Goal: Transaction & Acquisition: Purchase product/service

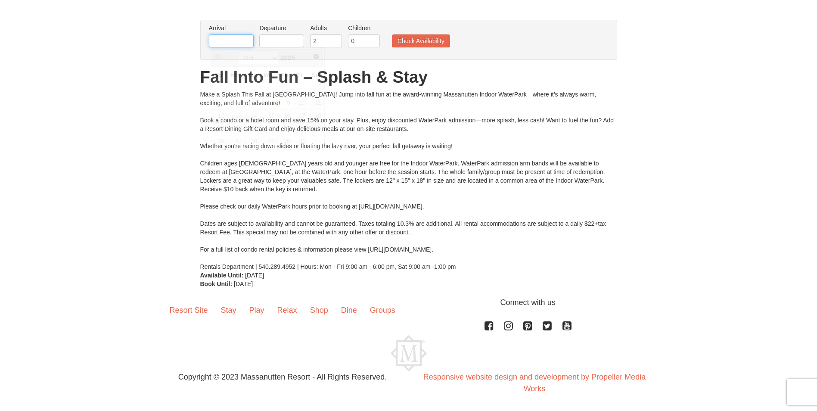
click at [236, 39] on input "text" at bounding box center [231, 40] width 45 height 13
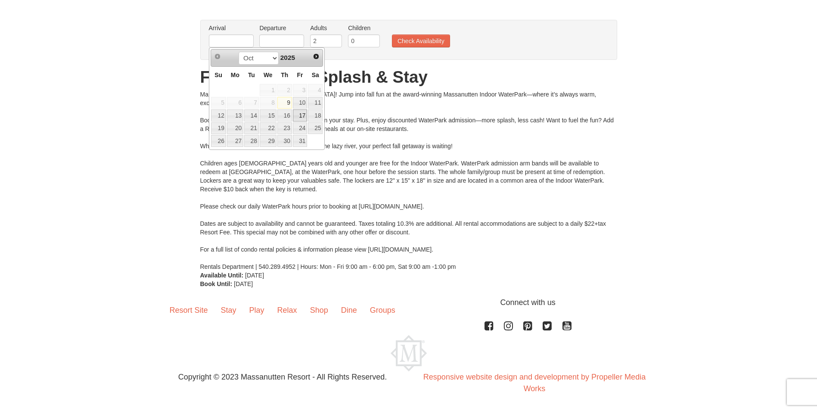
click at [301, 117] on link "17" at bounding box center [300, 115] width 15 height 12
type input "10/17/2025"
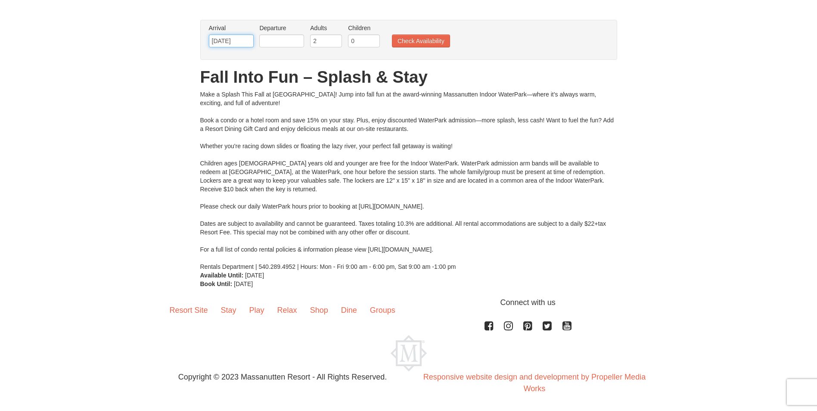
click at [246, 41] on input "10/17/2025" at bounding box center [231, 40] width 45 height 13
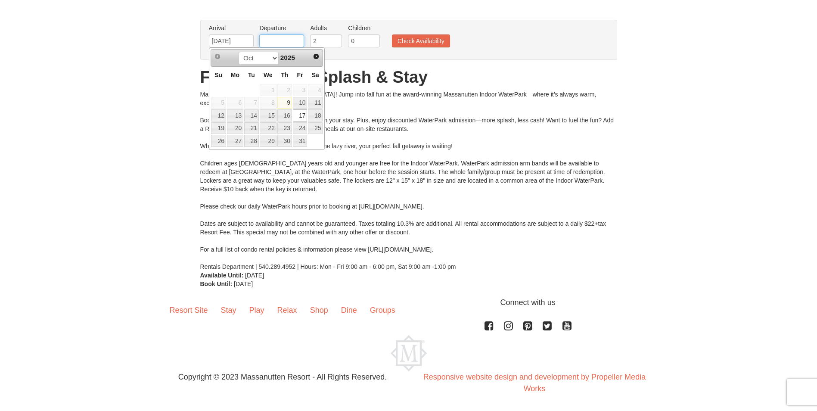
click at [284, 35] on input "text" at bounding box center [281, 40] width 45 height 13
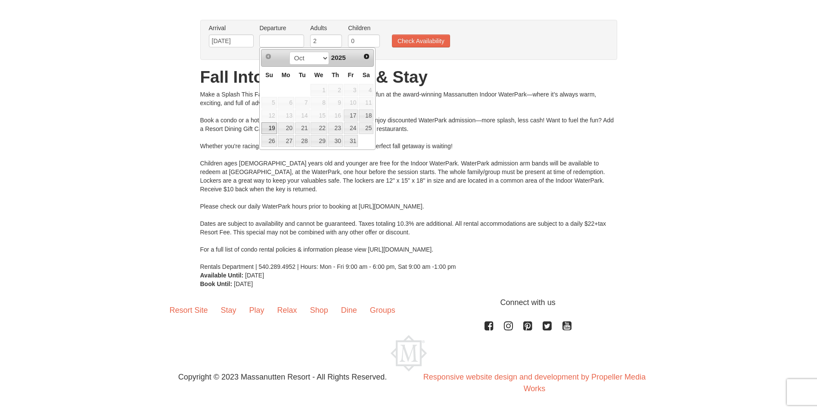
click at [272, 130] on link "19" at bounding box center [268, 128] width 15 height 12
type input "[DATE]"
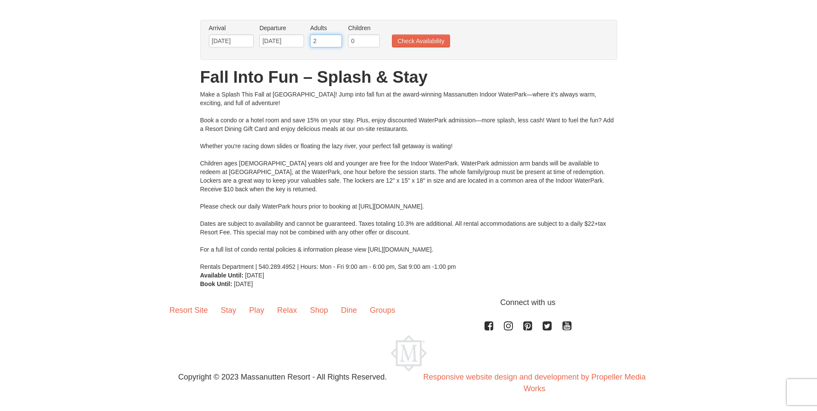
click at [327, 36] on input "2" at bounding box center [326, 40] width 32 height 13
drag, startPoint x: 321, startPoint y: 42, endPoint x: 294, endPoint y: 44, distance: 26.8
click at [294, 44] on ul "Arrival Please format dates MM/DD/YYYY Please format dates MM/DD/YYYY 10/17/202…" at bounding box center [404, 38] width 395 height 28
type input "8"
click at [362, 35] on input "0" at bounding box center [364, 40] width 32 height 13
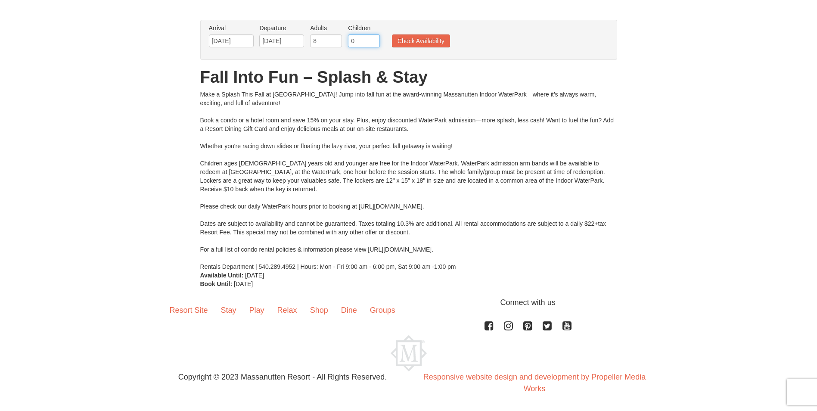
drag, startPoint x: 366, startPoint y: 42, endPoint x: 347, endPoint y: 41, distance: 19.4
click at [347, 41] on li "Children Please format dates MM/DD/YYYY 0" at bounding box center [364, 38] width 36 height 28
type input "6"
click at [432, 45] on button "Check Availability" at bounding box center [421, 40] width 58 height 13
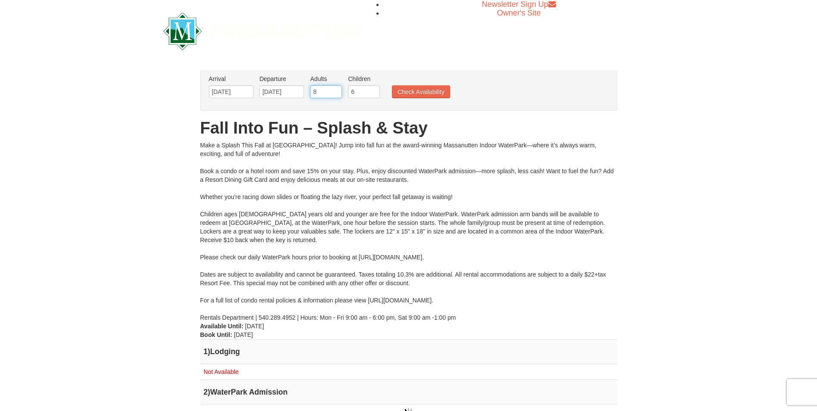
click at [326, 92] on input "8" at bounding box center [326, 91] width 32 height 13
drag, startPoint x: 322, startPoint y: 92, endPoint x: 290, endPoint y: 91, distance: 31.9
click at [290, 91] on ul "Arrival Please format dates MM/DD/YYYY Please format dates MM/DD/YYYY 10/17/202…" at bounding box center [404, 88] width 395 height 28
type input "2"
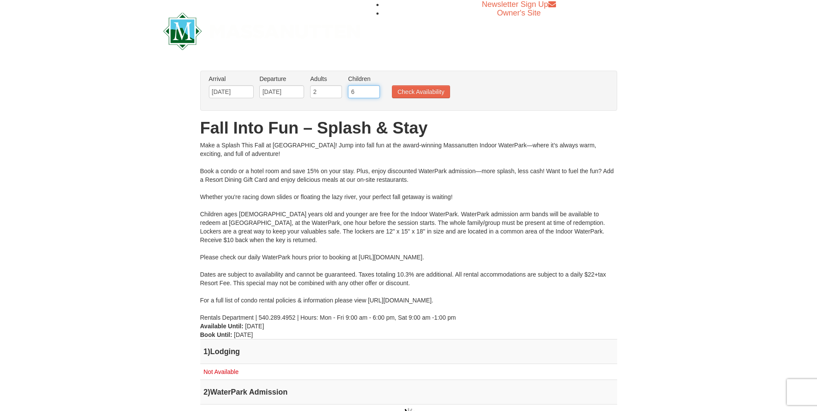
drag, startPoint x: 348, startPoint y: 92, endPoint x: 338, endPoint y: 90, distance: 10.0
click at [338, 90] on ul "Arrival Please format dates MM/DD/YYYY Please format dates MM/DD/YYYY 10/17/202…" at bounding box center [404, 88] width 395 height 28
type input "2"
click at [419, 96] on button "Check Availability" at bounding box center [421, 91] width 58 height 13
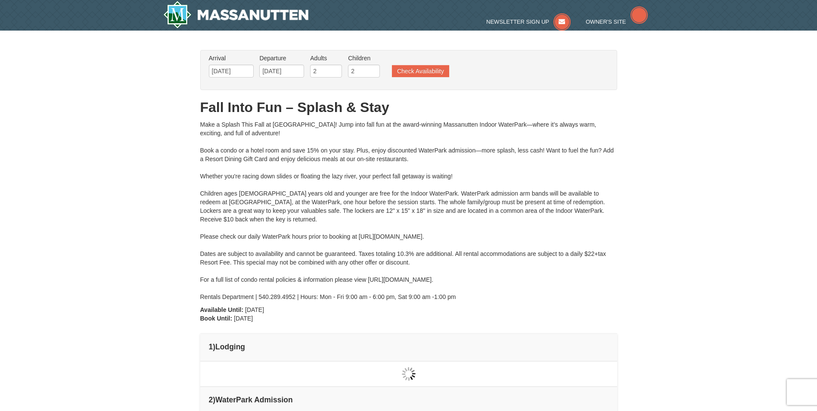
type input "[DATE]"
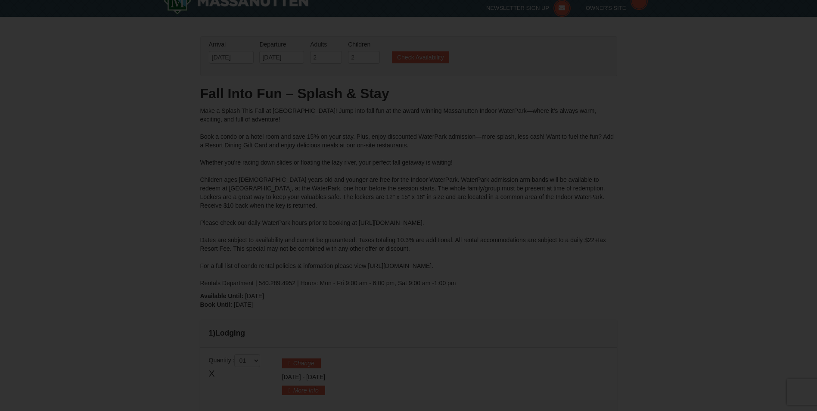
type input "[DATE]"
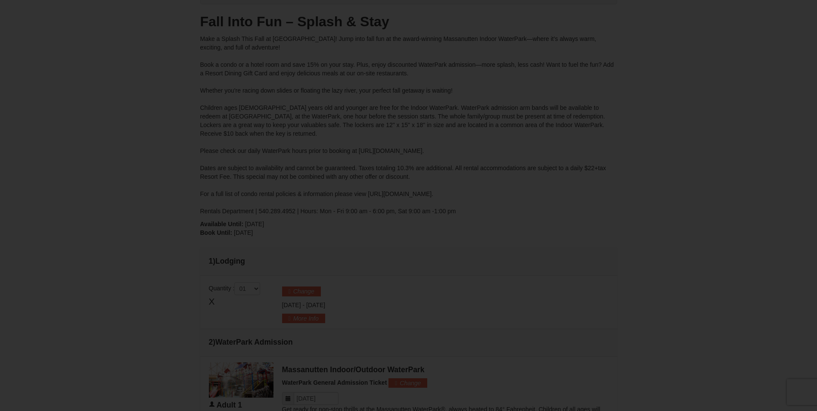
type input "[DATE]"
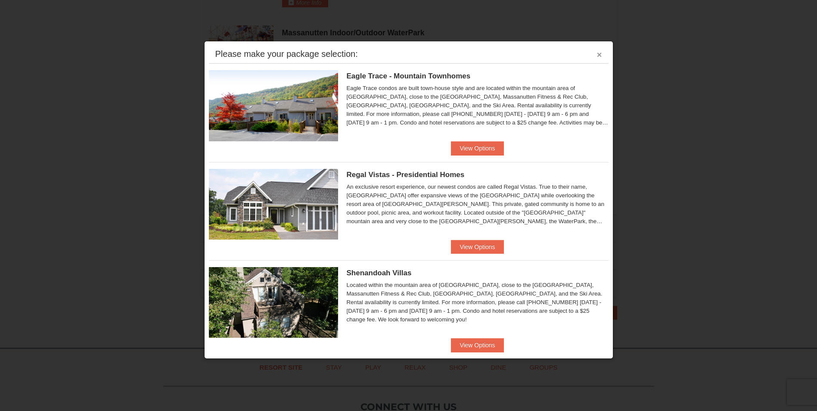
click at [597, 54] on button "×" at bounding box center [599, 54] width 5 height 9
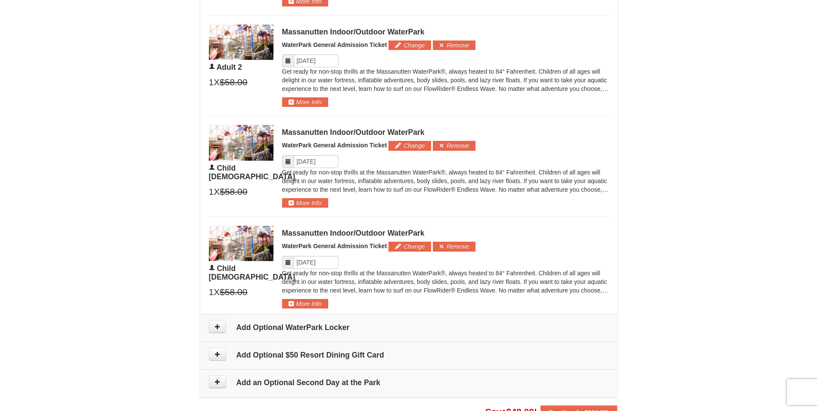
scroll to position [497, 0]
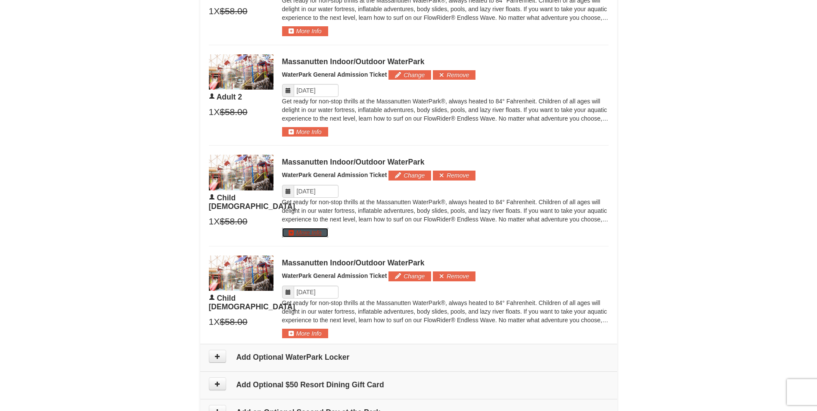
click at [301, 232] on button "More Info" at bounding box center [305, 232] width 46 height 9
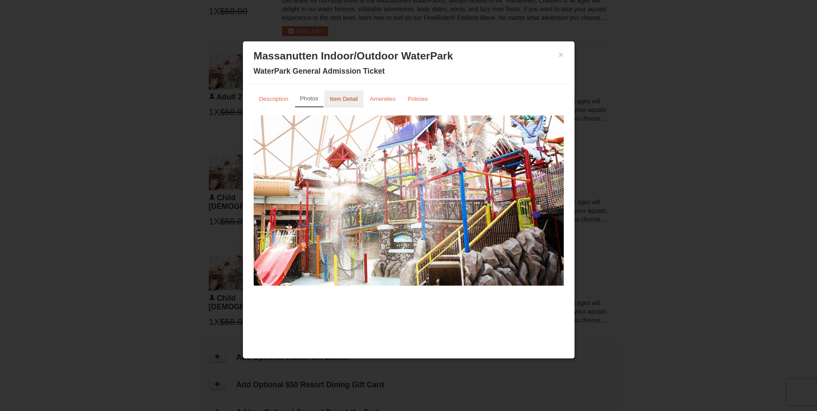
click at [344, 97] on small "Item Detail" at bounding box center [344, 99] width 28 height 6
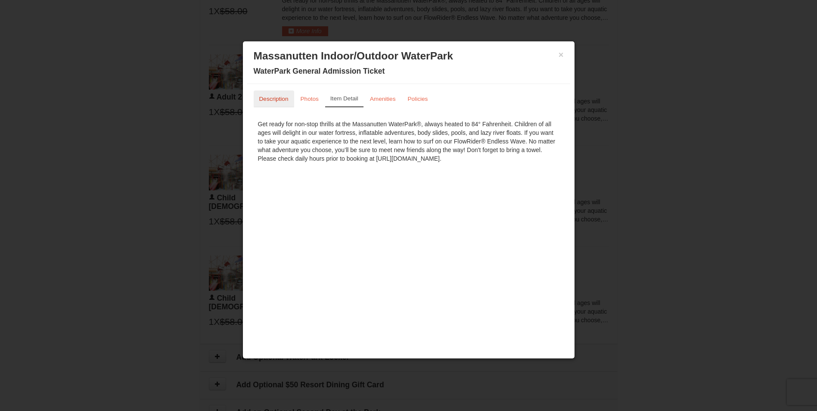
click at [269, 99] on small "Description" at bounding box center [273, 99] width 29 height 6
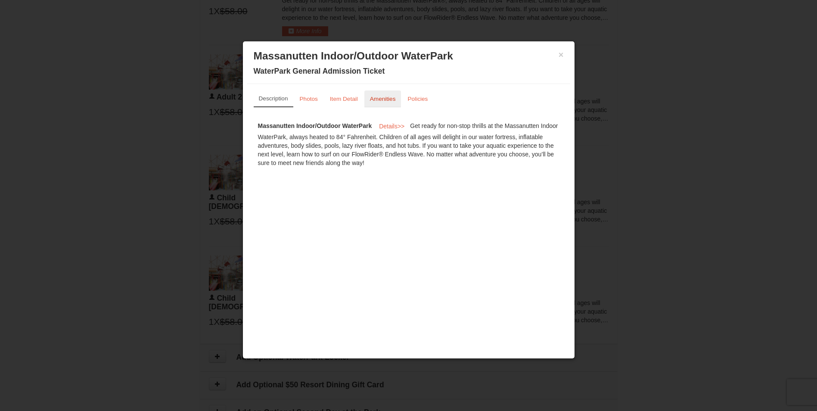
click at [387, 103] on link "Amenities" at bounding box center [382, 98] width 37 height 17
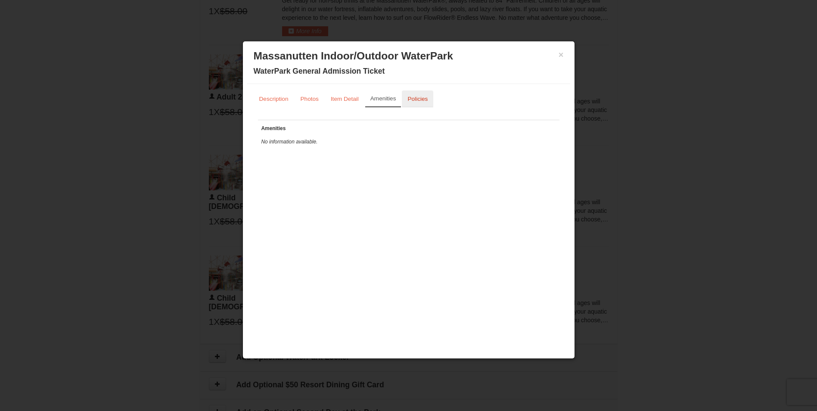
click at [415, 100] on small "Policies" at bounding box center [417, 99] width 20 height 6
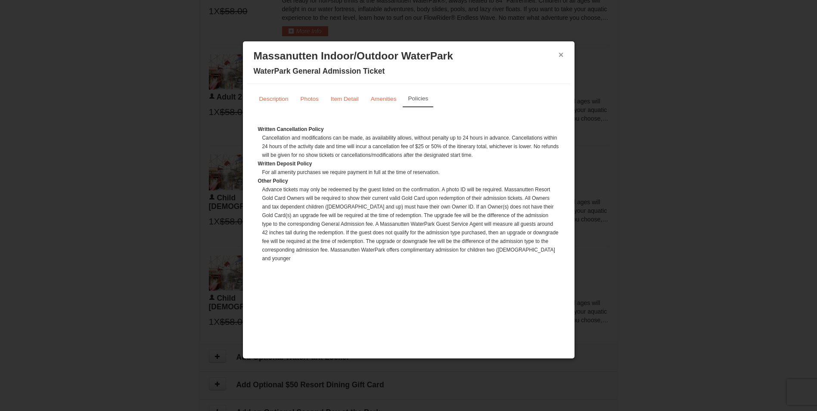
click at [559, 54] on button "×" at bounding box center [560, 54] width 5 height 9
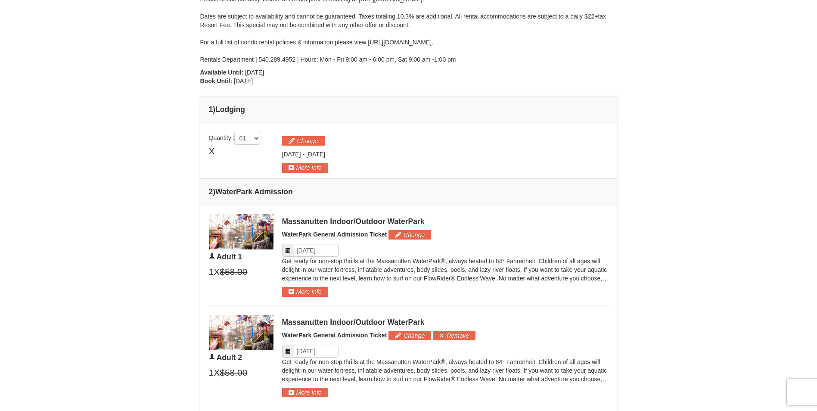
scroll to position [239, 0]
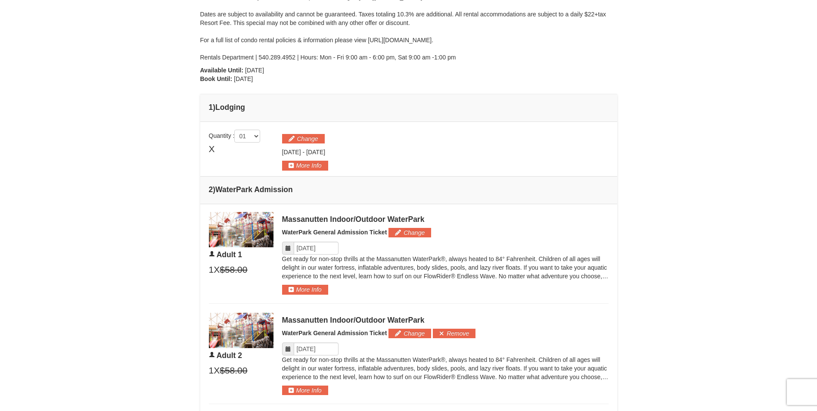
click at [287, 248] on icon at bounding box center [288, 248] width 6 height 6
click at [287, 247] on icon at bounding box center [288, 248] width 6 height 6
click at [415, 234] on button "Change" at bounding box center [409, 232] width 43 height 9
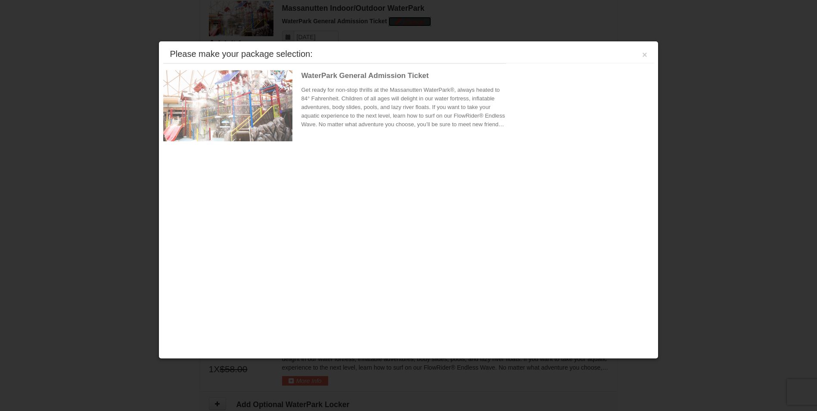
scroll to position [451, 0]
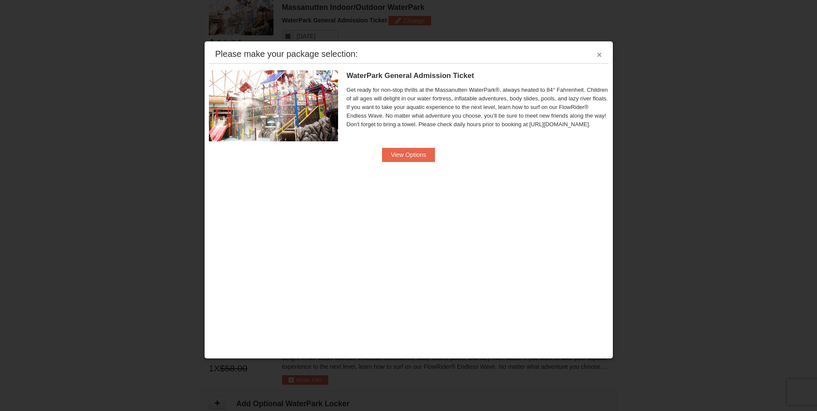
click at [597, 55] on button "×" at bounding box center [599, 54] width 5 height 9
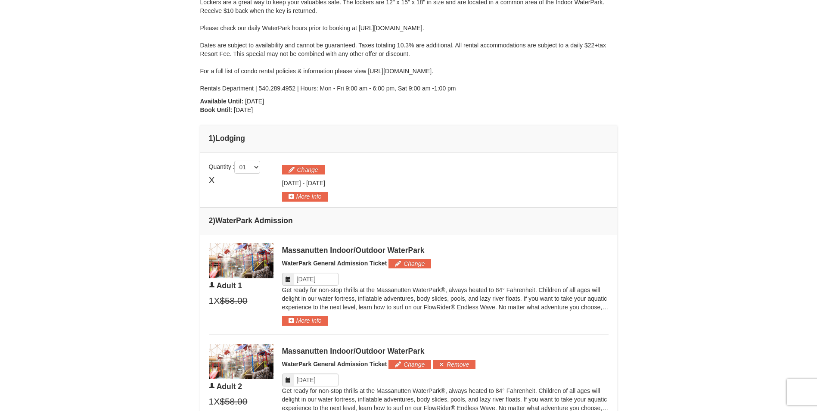
scroll to position [192, 0]
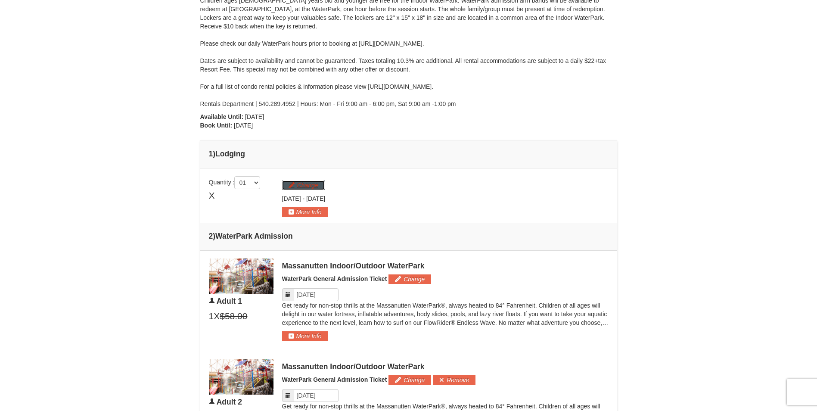
click at [301, 186] on button "Change" at bounding box center [303, 184] width 43 height 9
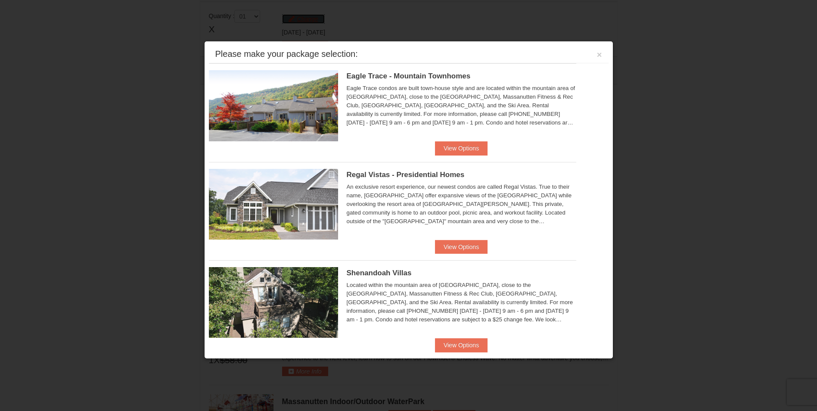
scroll to position [369, 0]
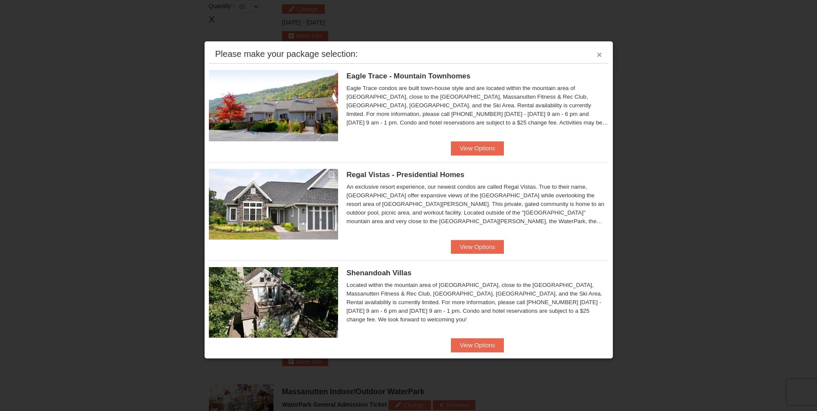
click at [597, 56] on button "×" at bounding box center [599, 54] width 5 height 9
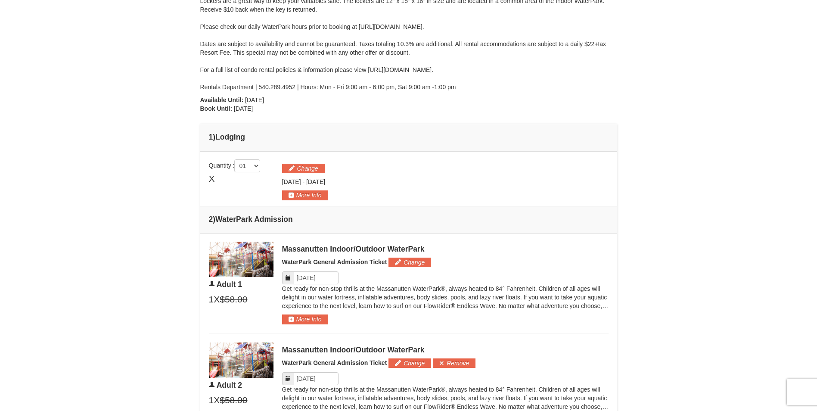
scroll to position [196, 0]
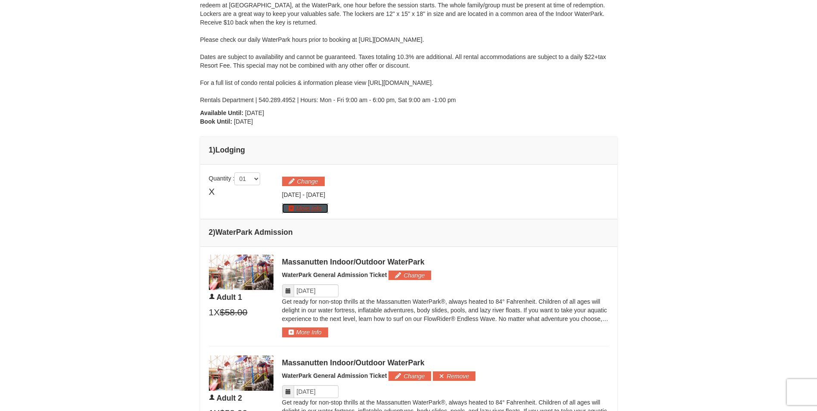
click at [309, 208] on button "More Info" at bounding box center [305, 207] width 46 height 9
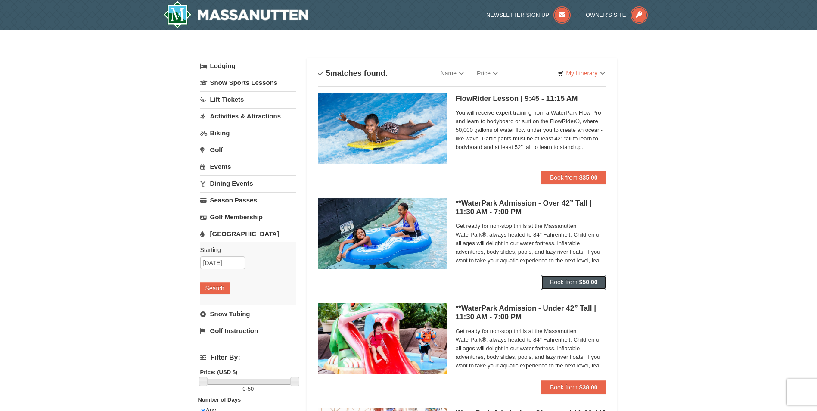
click at [573, 281] on span "Book from" at bounding box center [564, 282] width 28 height 7
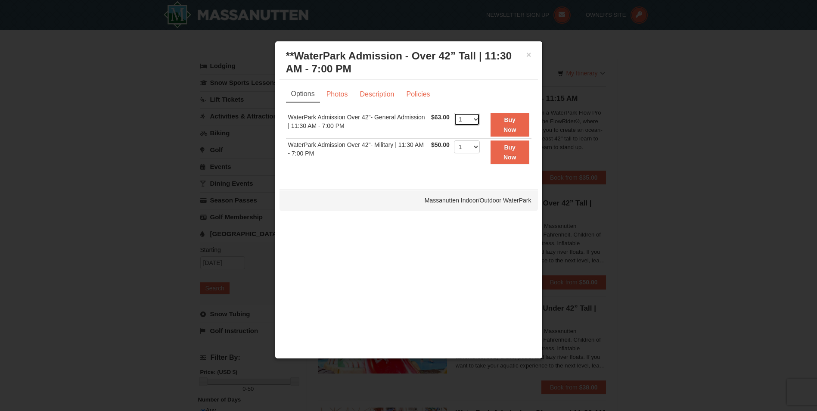
click at [476, 118] on select "1 2 3 4 5 6 7 8 9 10 11 12 13 14 15 16 17 18 19 20 21 22" at bounding box center [467, 119] width 26 height 13
select select "3"
click at [454, 113] on select "1 2 3 4 5 6 7 8 9 10 11 12 13 14 15 16 17 18 19 20 21 22" at bounding box center [467, 119] width 26 height 13
click at [510, 125] on button "Buy Now" at bounding box center [509, 125] width 39 height 24
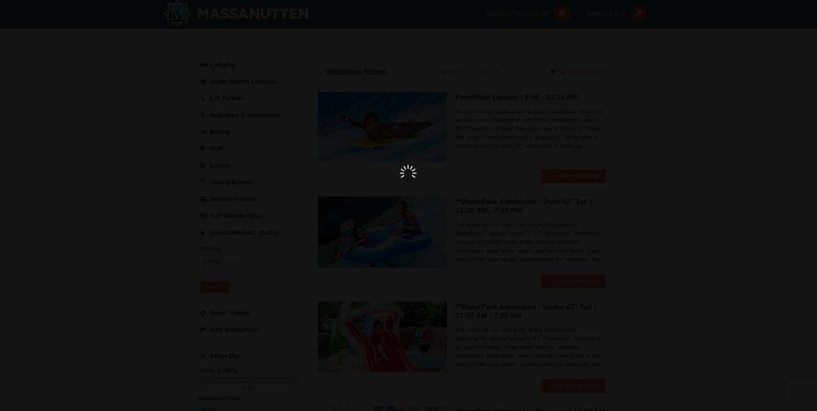
scroll to position [3, 0]
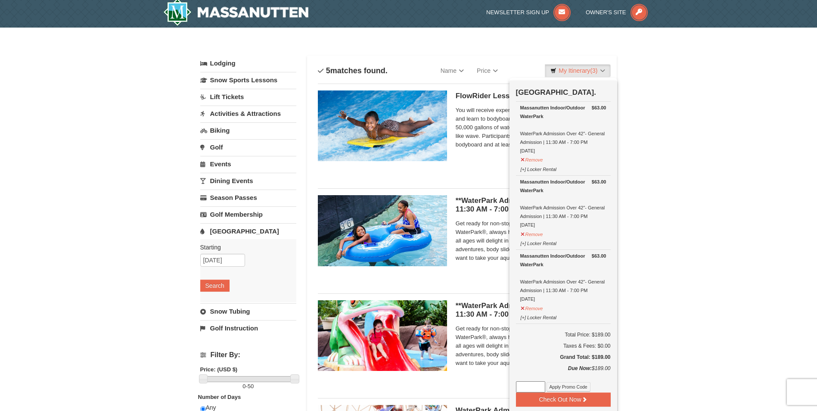
click at [655, 219] on div "× Categories List Filter My Itinerary (3) Check Out Now Water Park Pass. $63.00…" at bounding box center [408, 330] width 817 height 604
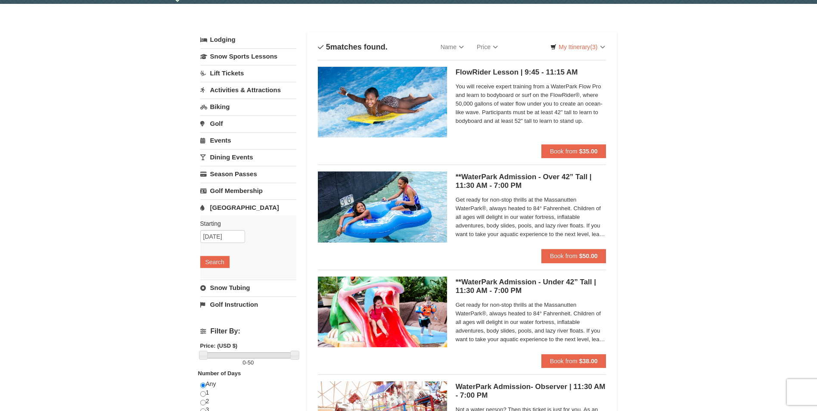
scroll to position [46, 0]
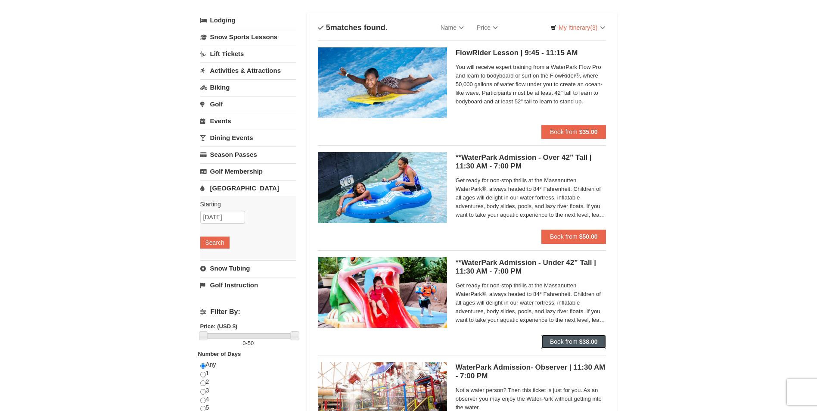
click at [566, 342] on span "Book from" at bounding box center [564, 341] width 28 height 7
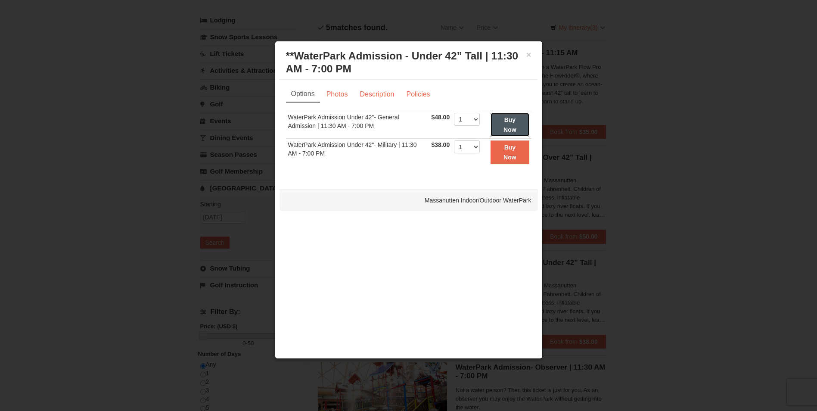
click at [515, 122] on strong "Buy Now" at bounding box center [509, 124] width 13 height 16
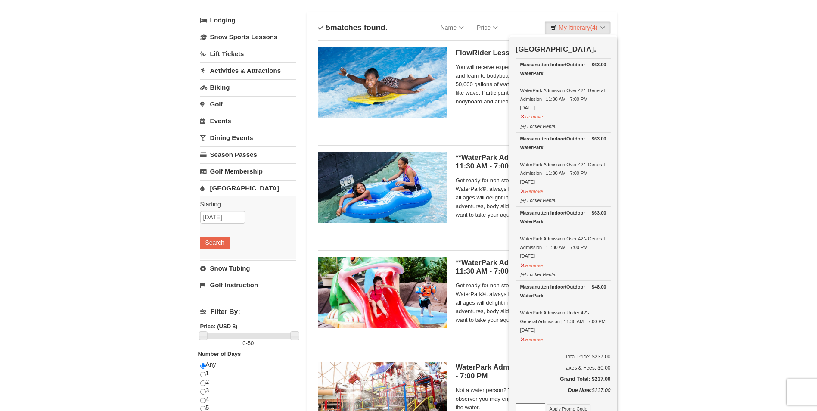
scroll to position [132, 0]
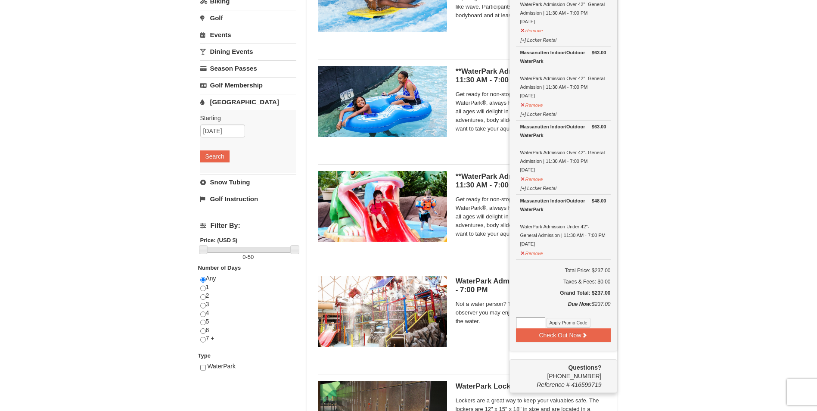
click at [697, 233] on div "× Categories List Filter My Itinerary (4) Check Out Now Water Park Pass. $63.00…" at bounding box center [408, 200] width 817 height 604
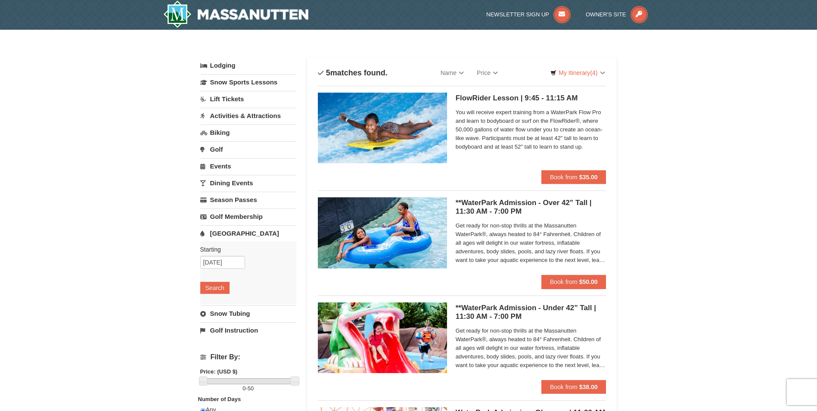
scroll to position [0, 0]
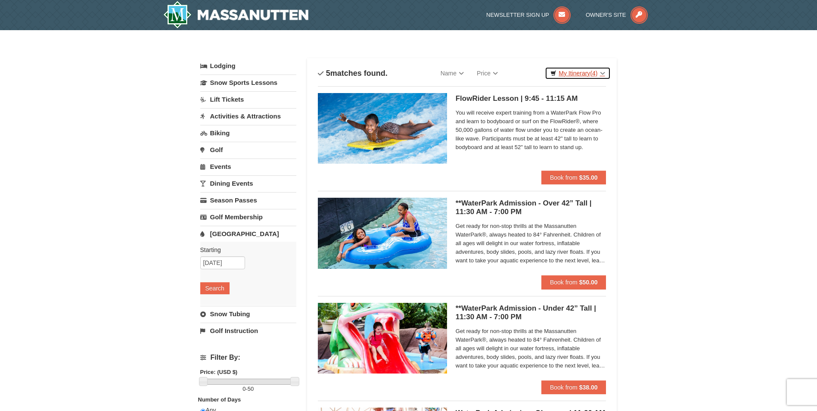
click at [576, 72] on link "My Itinerary (4)" at bounding box center [577, 73] width 65 height 13
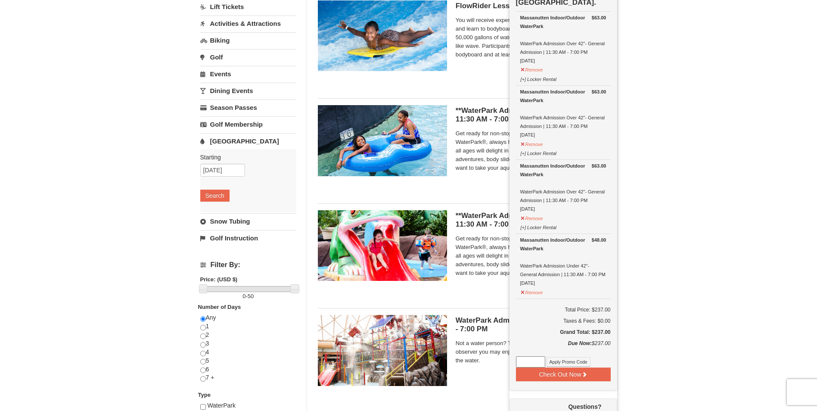
scroll to position [129, 0]
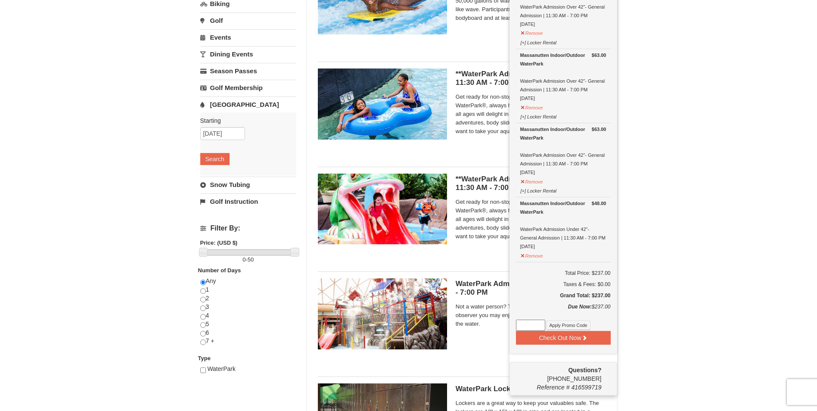
click at [530, 324] on input at bounding box center [530, 324] width 29 height 11
type input "fallsplash25"
click at [559, 326] on button "Apply Promo Code" at bounding box center [568, 324] width 44 height 9
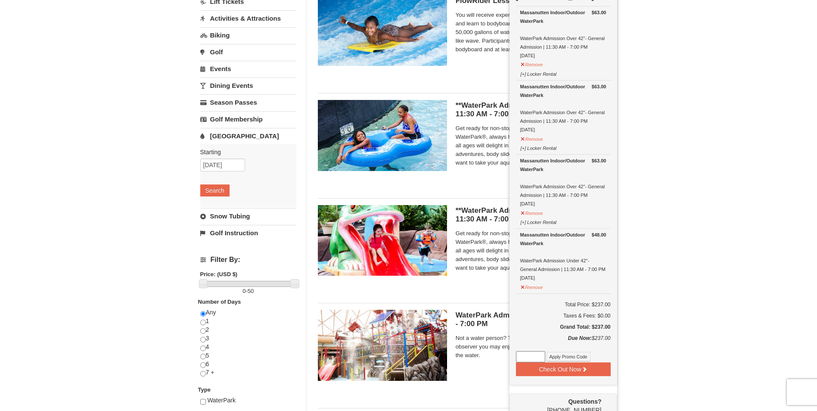
scroll to position [129, 0]
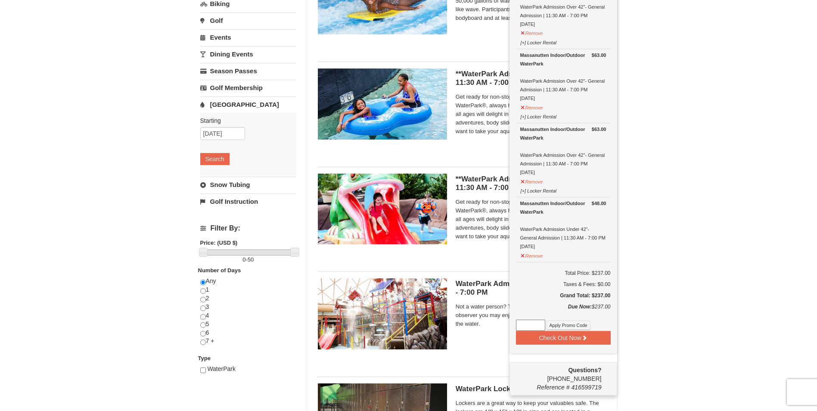
click at [530, 323] on input at bounding box center [530, 324] width 29 height 11
type input "fallsplash25"
click at [567, 323] on button "Apply Promo Code" at bounding box center [568, 324] width 44 height 9
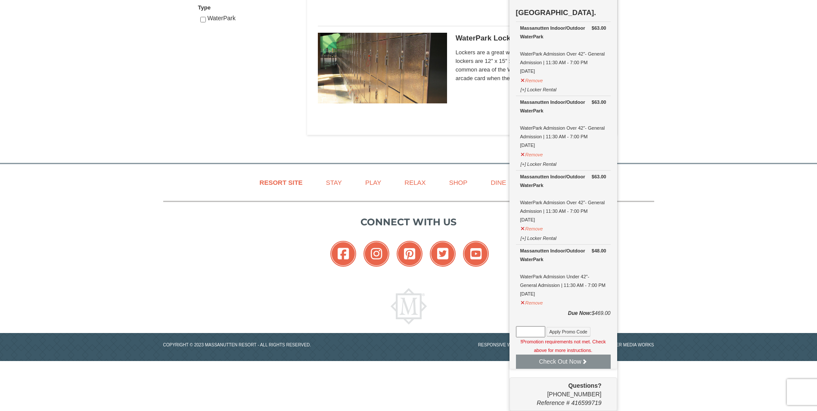
scroll to position [482, 0]
click at [523, 335] on input at bounding box center [530, 331] width 29 height 11
click at [570, 331] on button "Apply Promo Code" at bounding box center [568, 331] width 44 height 9
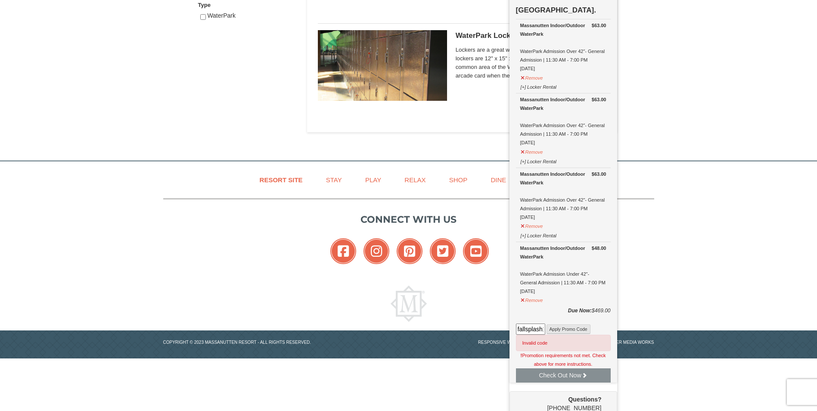
drag, startPoint x: 543, startPoint y: 332, endPoint x: 567, endPoint y: 329, distance: 24.8
click at [567, 329] on div "fallsplash15 Apply Promo Code Invalid code" at bounding box center [563, 337] width 95 height 28
type input "fallsplash25"
click at [567, 330] on button "Apply Promo Code" at bounding box center [568, 328] width 44 height 9
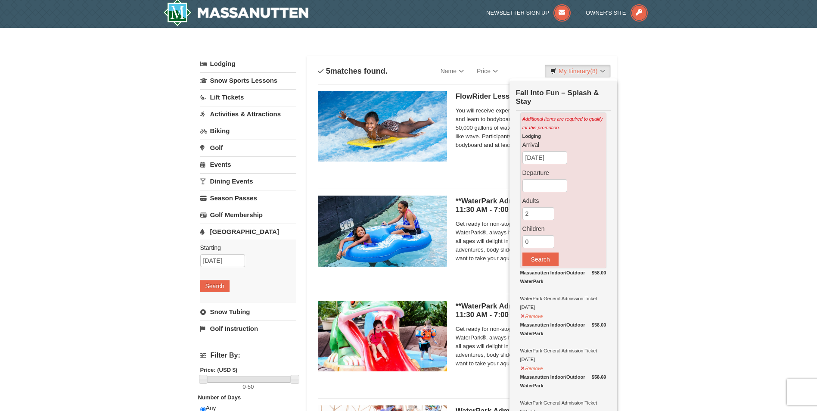
scroll to position [0, 0]
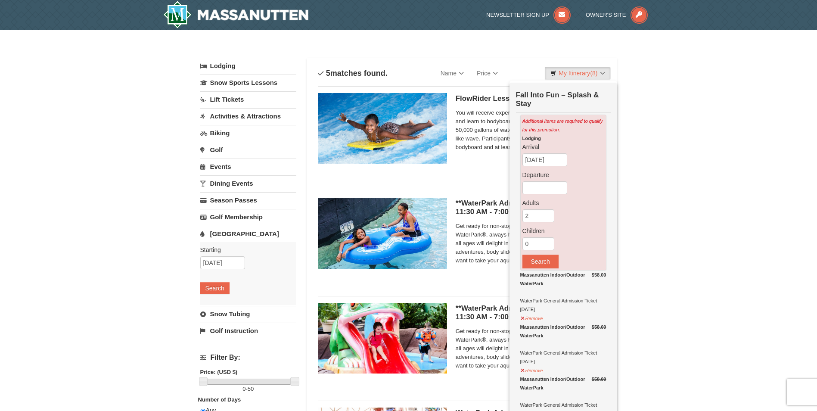
click at [672, 146] on div "× Categories List Filter My Itinerary (8) Check Out Now Fall Into Fun – Splash …" at bounding box center [408, 332] width 817 height 604
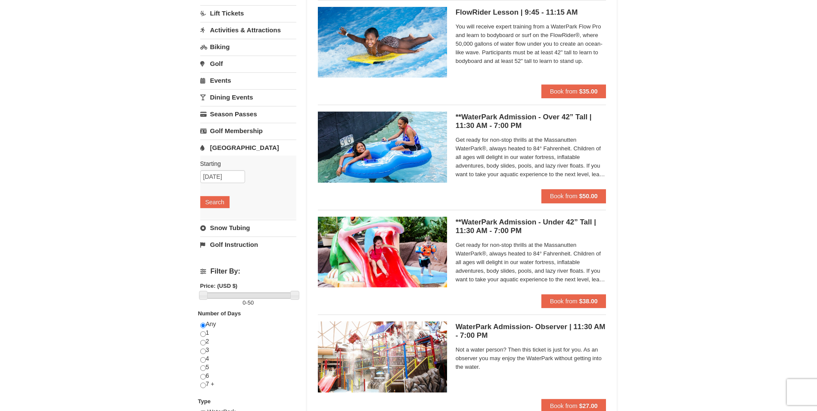
scroll to position [129, 0]
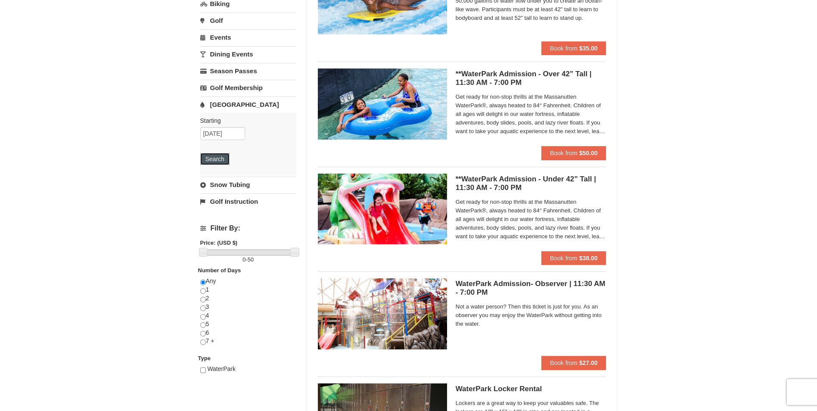
click at [217, 156] on button "Search" at bounding box center [214, 159] width 29 height 12
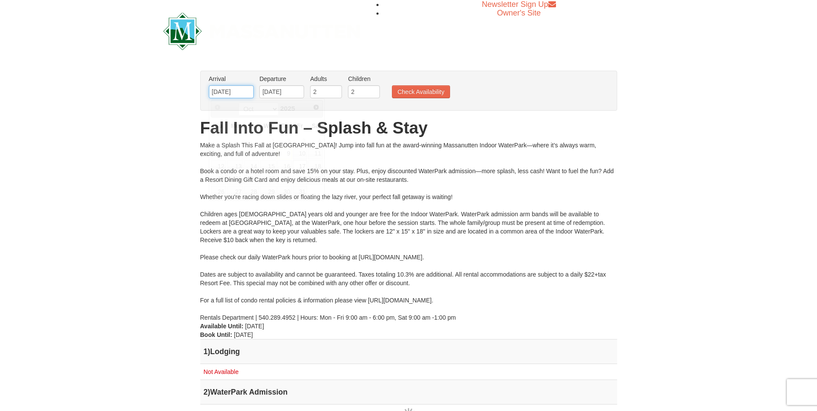
click at [243, 94] on input "[DATE]" at bounding box center [231, 91] width 45 height 13
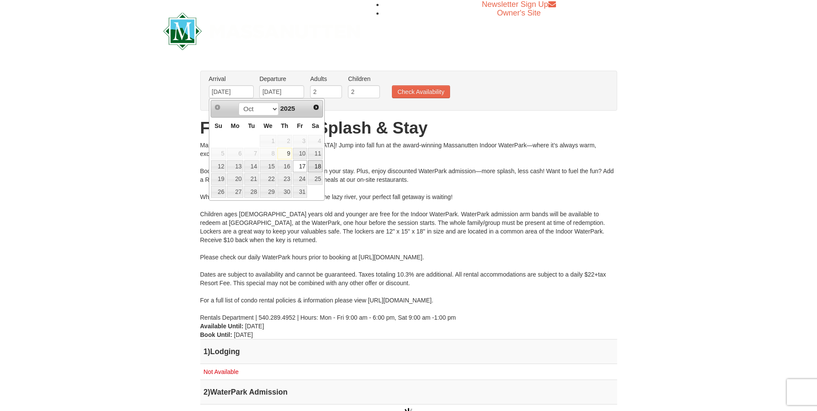
click at [319, 165] on link "18" at bounding box center [315, 166] width 15 height 12
type input "[DATE]"
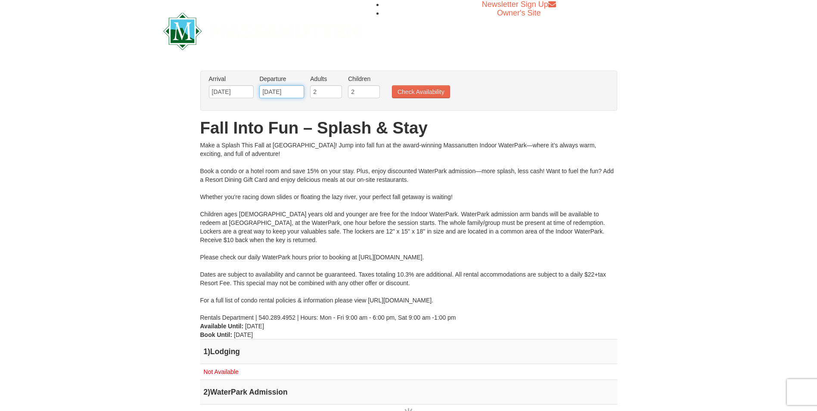
drag, startPoint x: 285, startPoint y: 92, endPoint x: 288, endPoint y: 96, distance: 4.7
click at [285, 92] on input "[DATE]" at bounding box center [281, 91] width 45 height 13
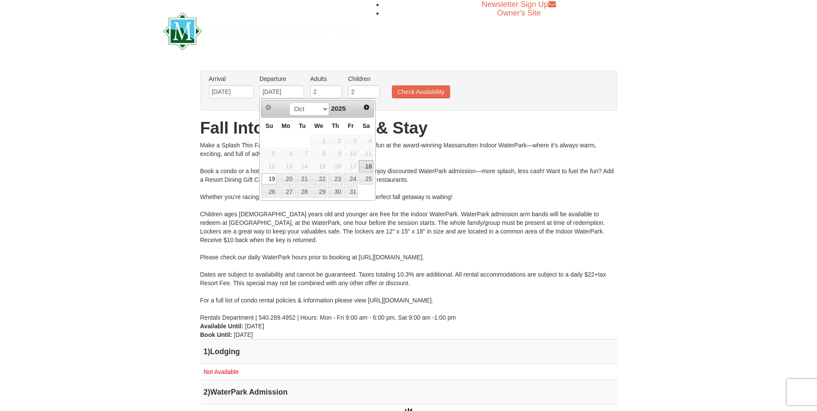
click at [367, 164] on link "18" at bounding box center [366, 166] width 15 height 12
type input "[DATE]"
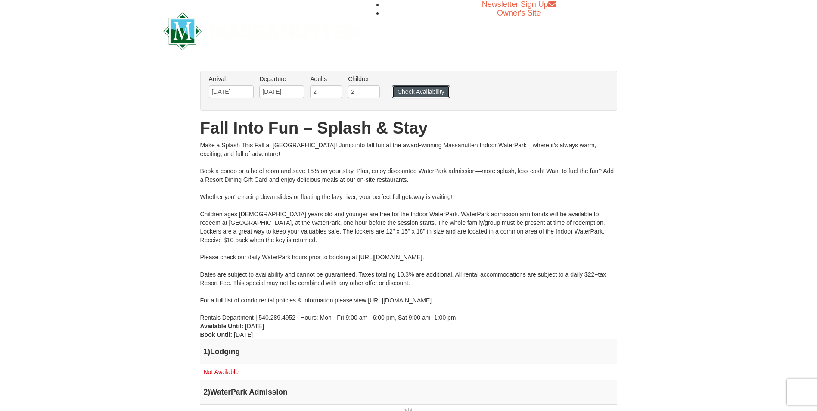
click at [403, 92] on button "Check Availability" at bounding box center [421, 91] width 58 height 13
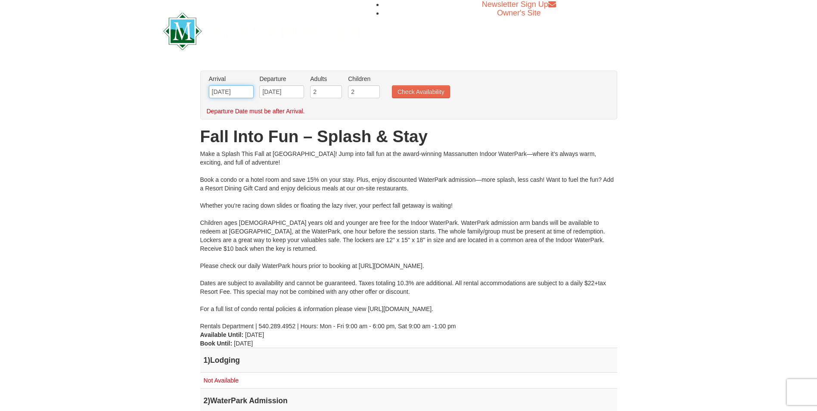
click at [248, 90] on input "[DATE]" at bounding box center [231, 91] width 45 height 13
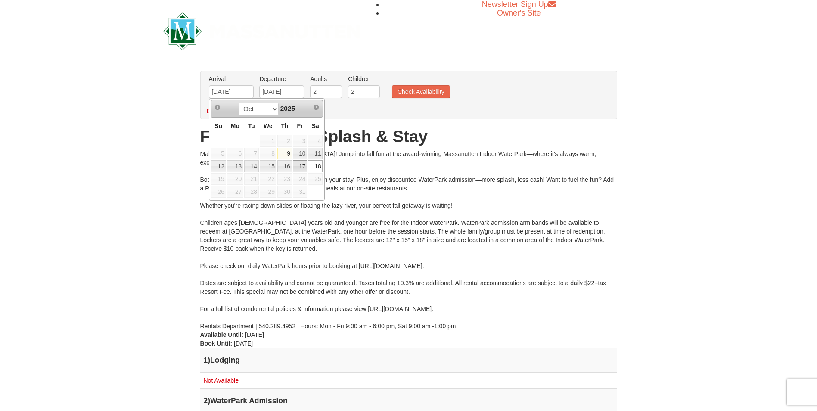
click at [301, 167] on link "17" at bounding box center [300, 166] width 15 height 12
type input "[DATE]"
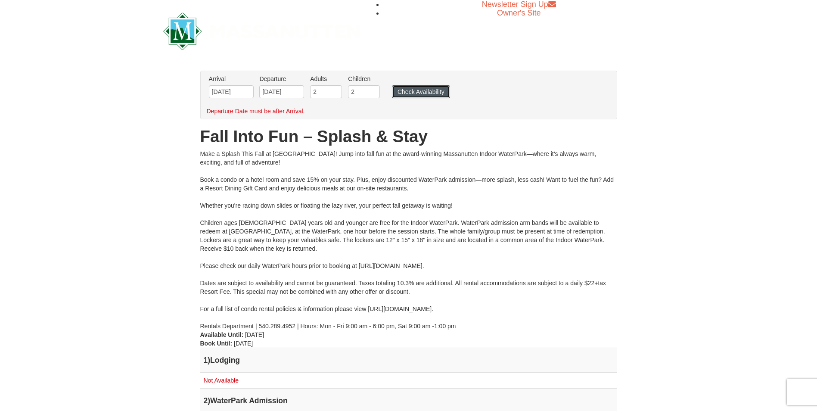
click at [417, 89] on button "Check Availability" at bounding box center [421, 91] width 58 height 13
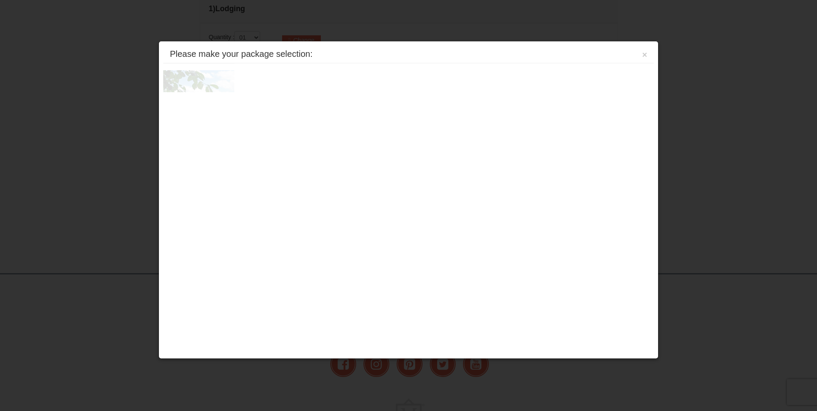
scroll to position [369, 0]
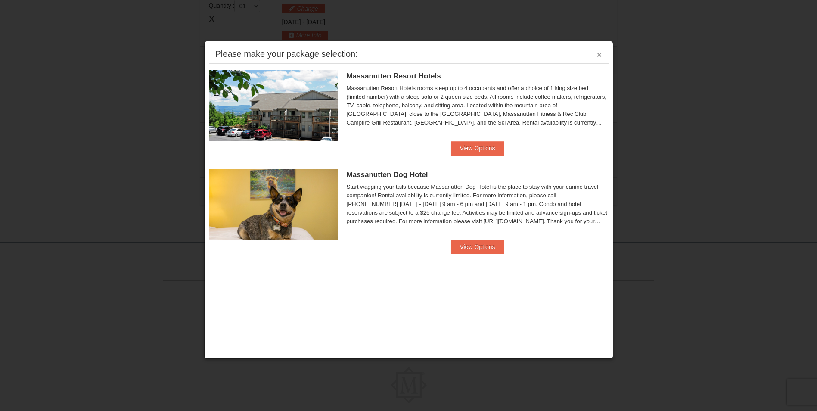
click at [598, 56] on button "×" at bounding box center [599, 54] width 5 height 9
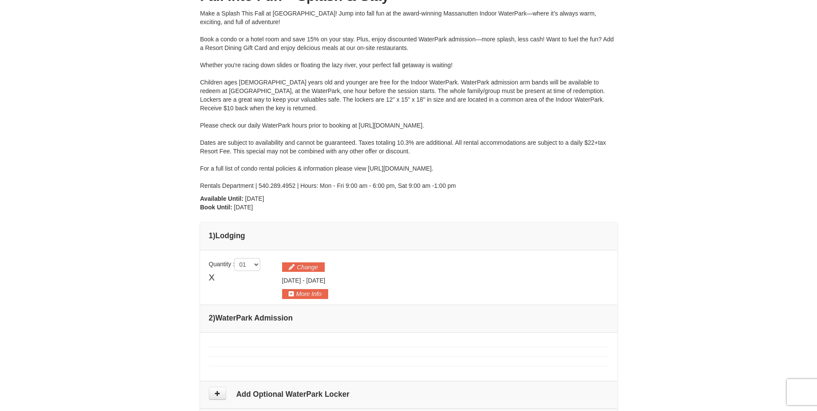
scroll to position [0, 0]
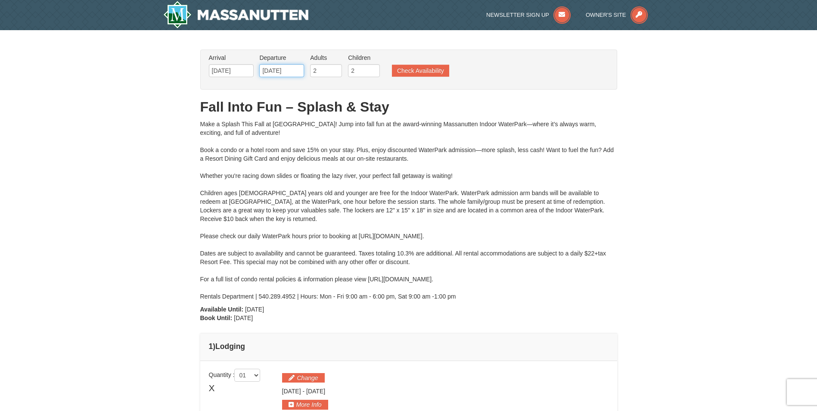
click at [292, 73] on input "[DATE]" at bounding box center [281, 70] width 45 height 13
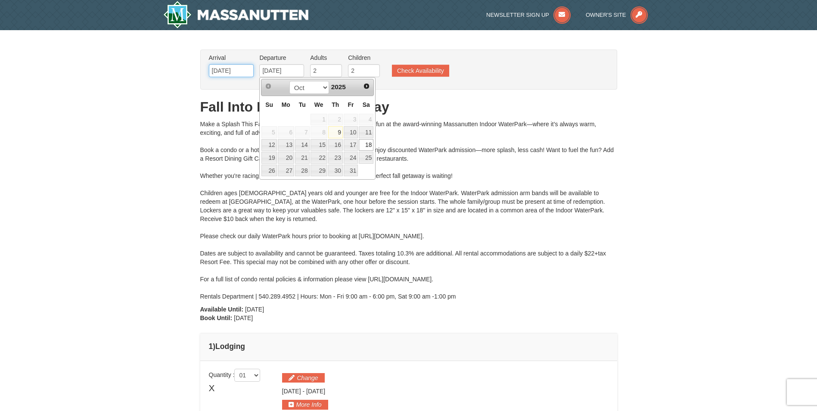
click at [236, 69] on input "[DATE]" at bounding box center [231, 70] width 45 height 13
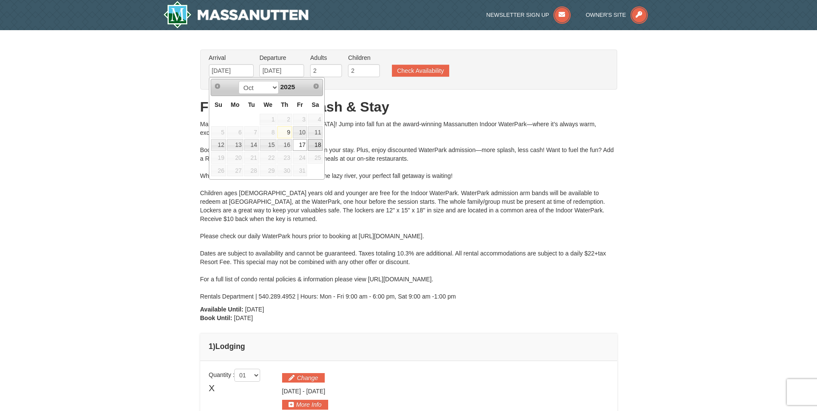
click at [316, 148] on link "18" at bounding box center [315, 145] width 15 height 12
type input "[DATE]"
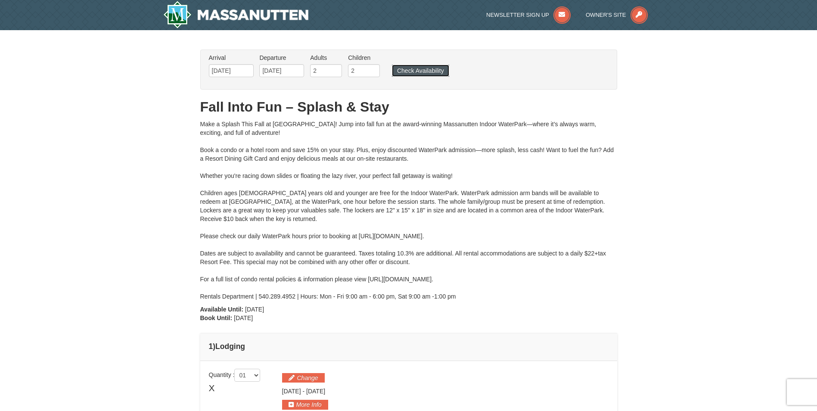
click at [421, 67] on button "Check Availability" at bounding box center [420, 71] width 57 height 12
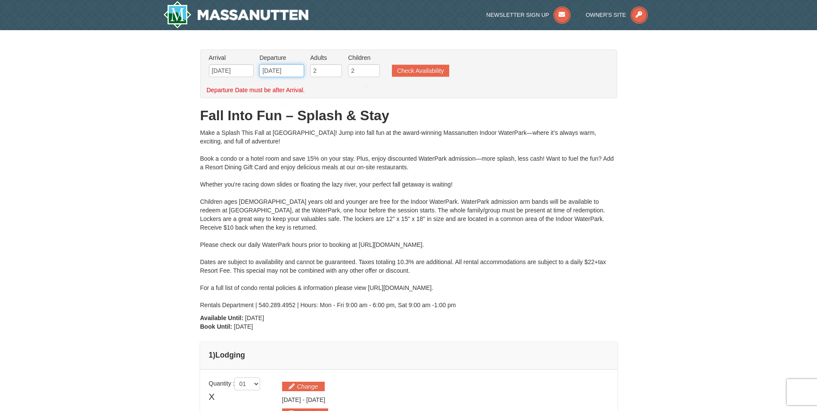
click at [274, 76] on input "[DATE]" at bounding box center [281, 70] width 45 height 13
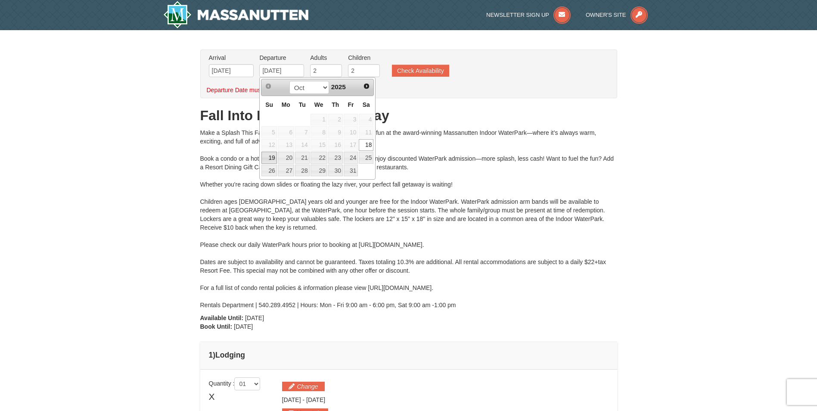
click at [265, 155] on link "19" at bounding box center [268, 158] width 15 height 12
type input "10/19/2025"
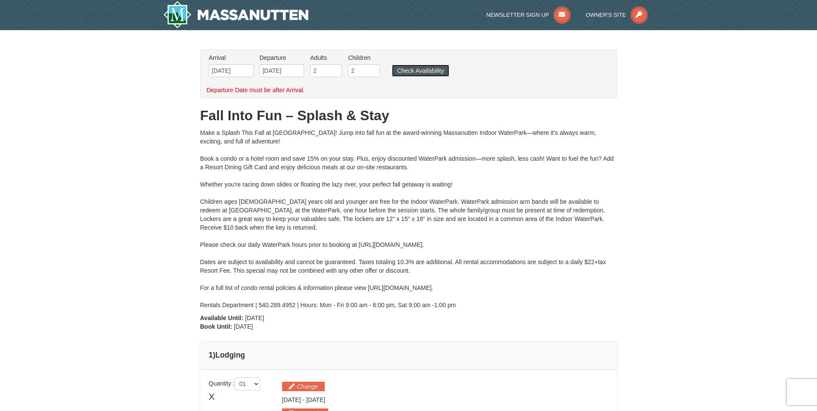
click at [422, 69] on button "Check Availability" at bounding box center [420, 71] width 57 height 12
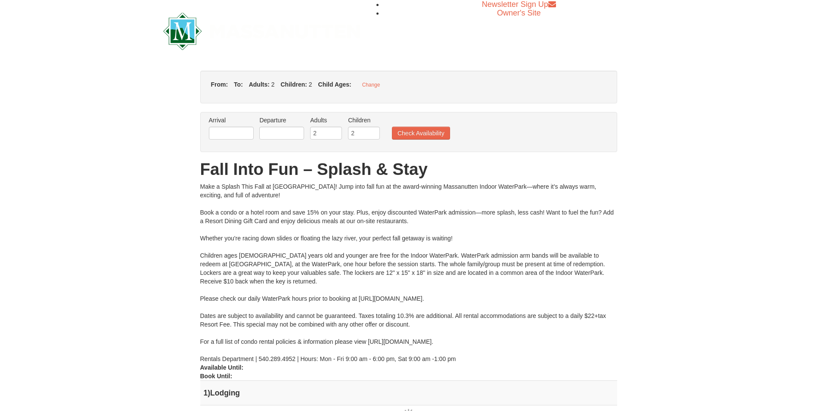
type input "[DATE]"
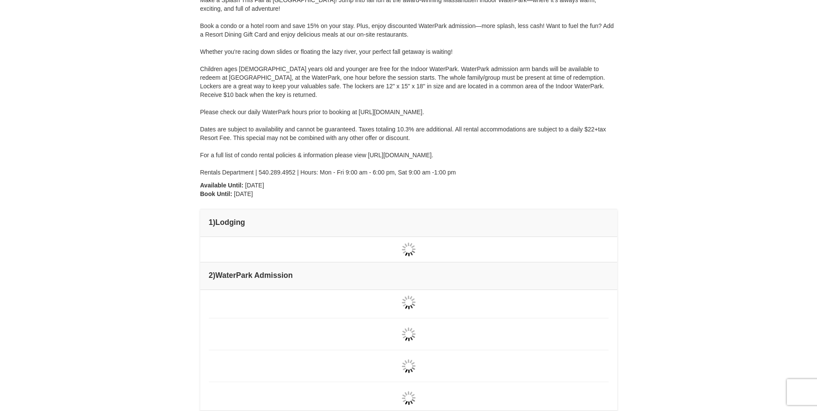
scroll to position [129, 0]
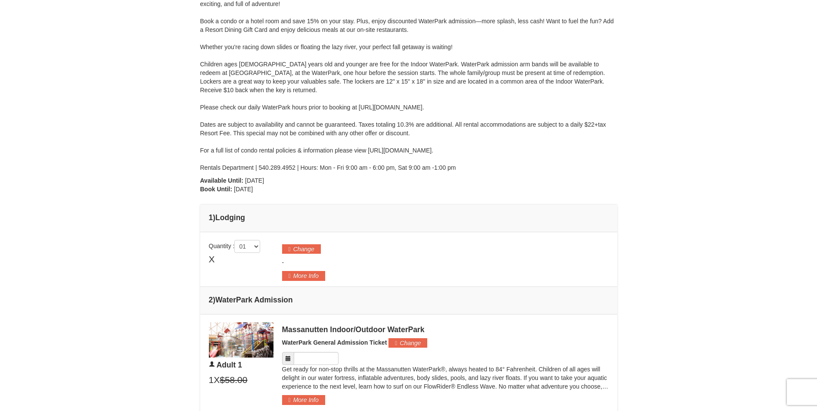
type input "[DATE]"
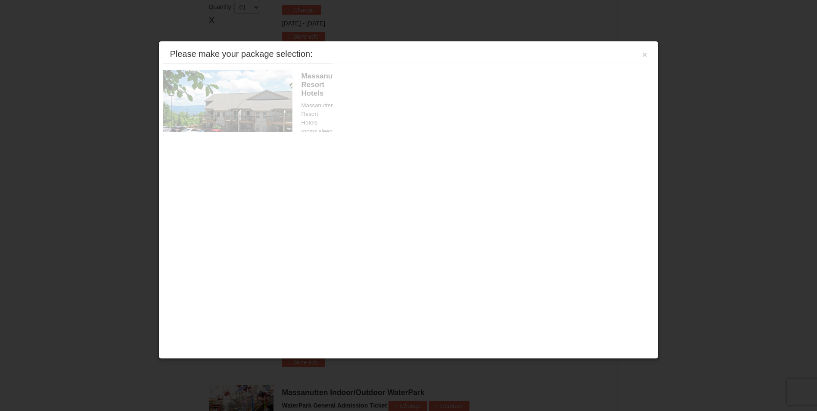
scroll to position [369, 0]
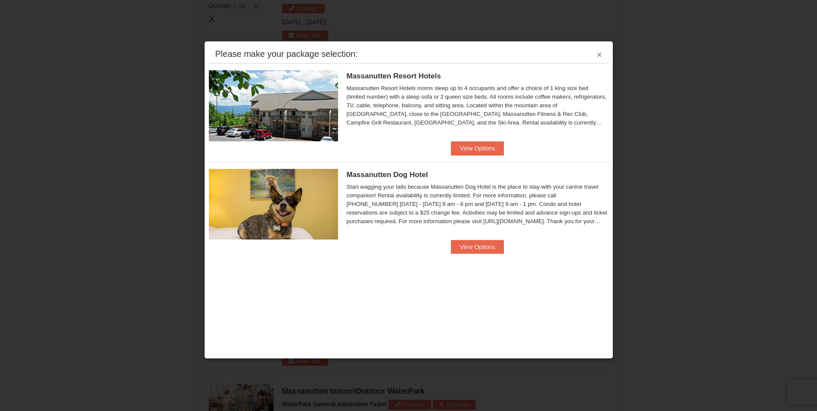
click at [599, 55] on button "×" at bounding box center [599, 54] width 5 height 9
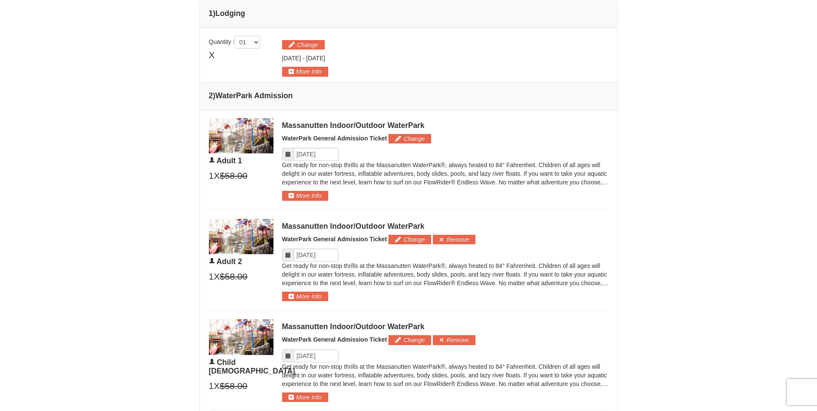
scroll to position [344, 0]
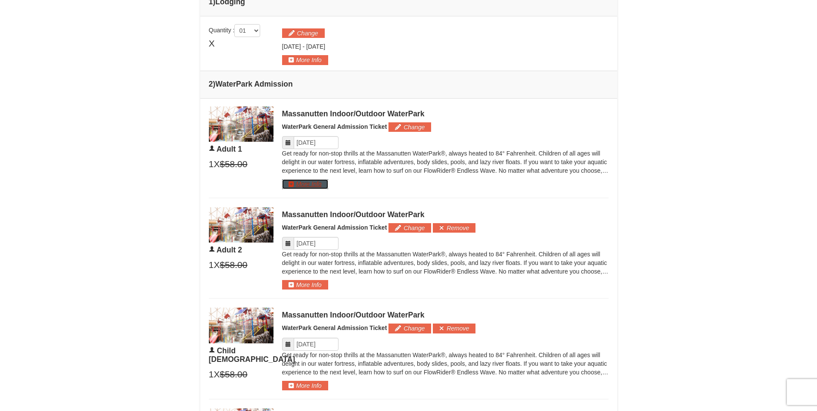
click at [304, 187] on button "More Info" at bounding box center [305, 183] width 46 height 9
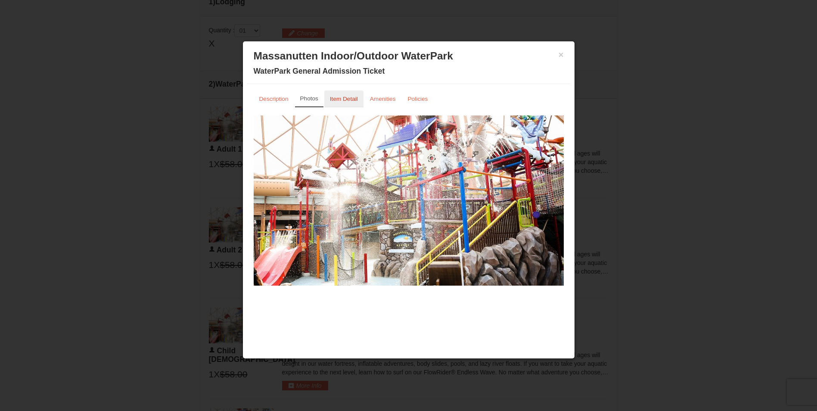
click at [351, 102] on small "Item Detail" at bounding box center [344, 99] width 28 height 6
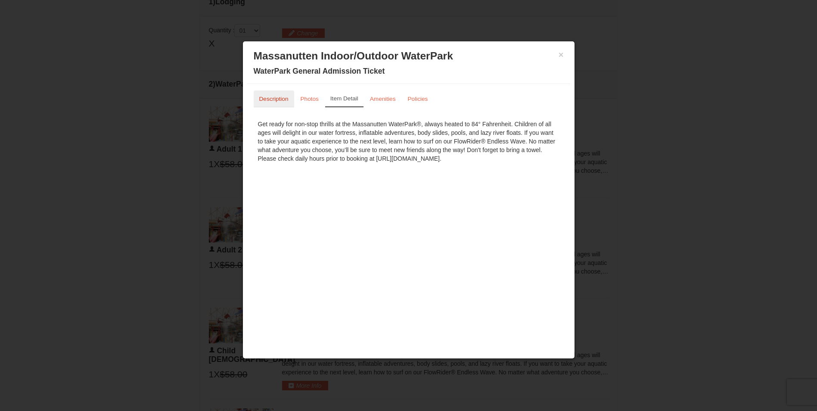
click at [263, 99] on small "Description" at bounding box center [273, 99] width 29 height 6
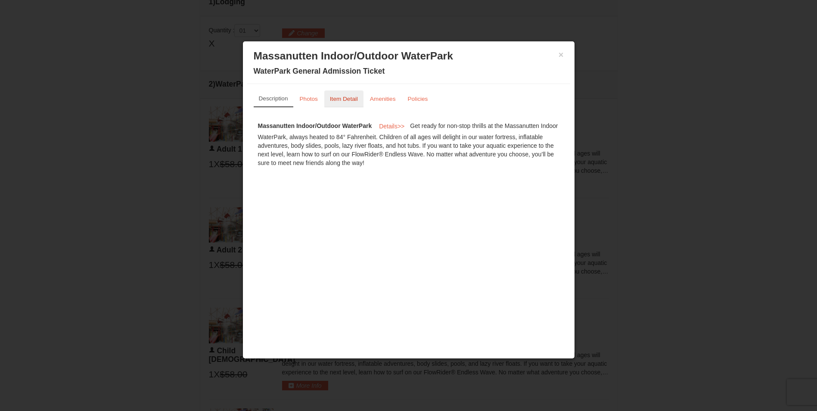
click at [353, 94] on link "Item Detail" at bounding box center [343, 98] width 39 height 17
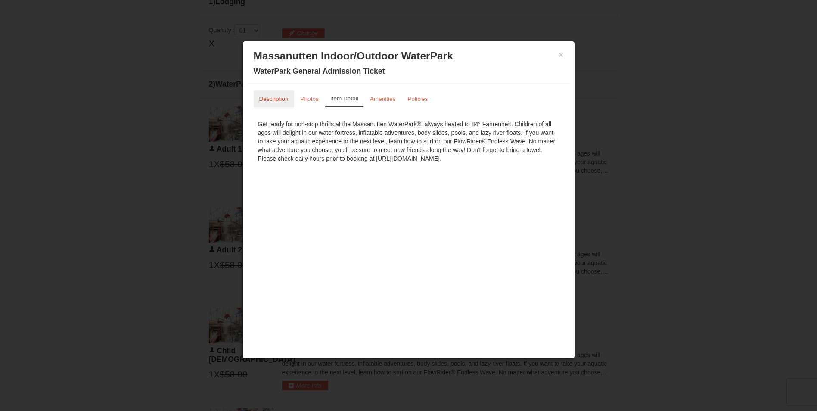
click at [266, 100] on small "Description" at bounding box center [273, 99] width 29 height 6
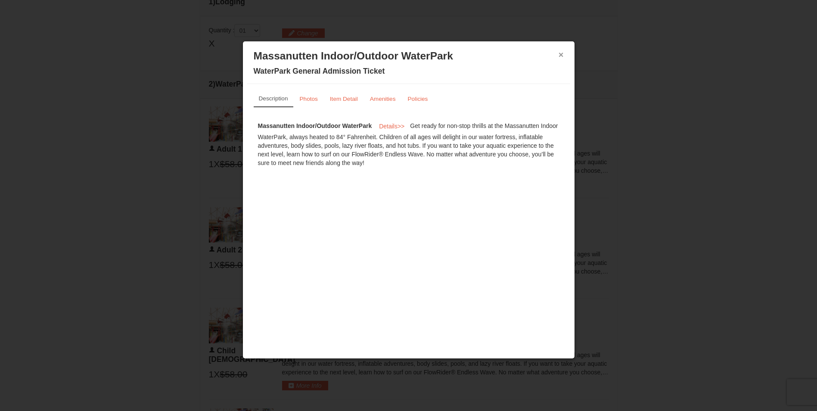
click at [563, 53] on button "×" at bounding box center [560, 54] width 5 height 9
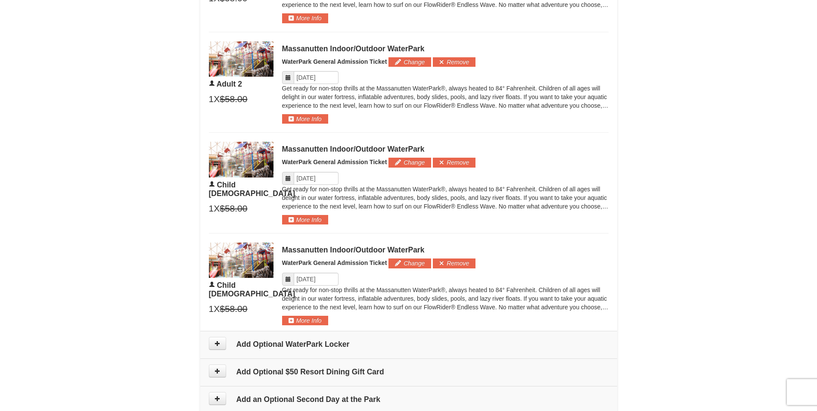
scroll to position [603, 0]
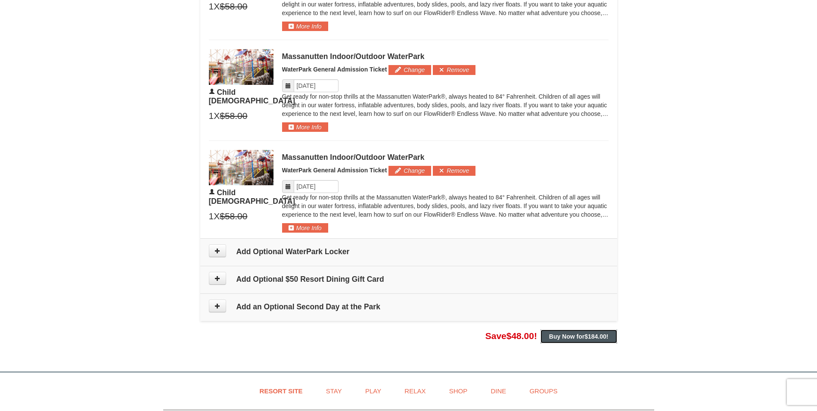
click at [567, 336] on strong "Buy Now for $184.00 !" at bounding box center [578, 336] width 59 height 7
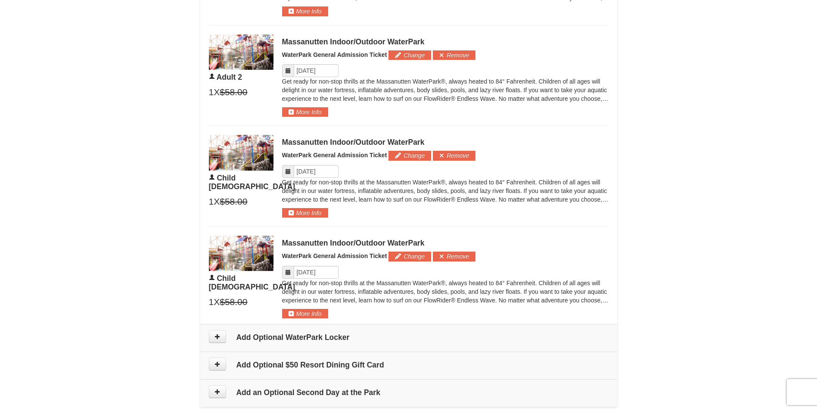
scroll to position [344, 0]
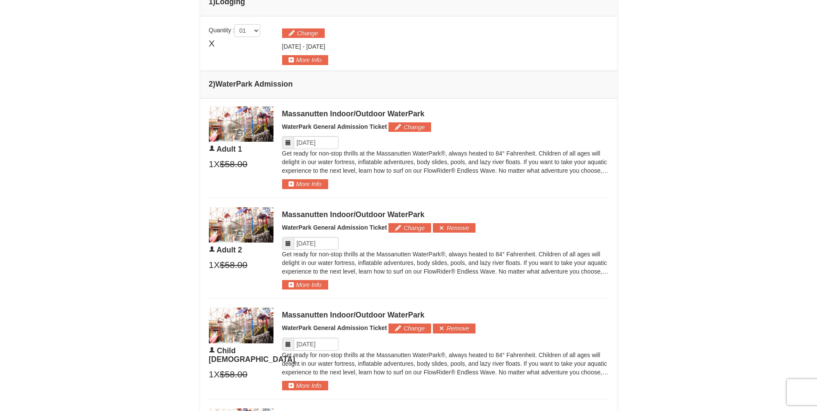
click at [286, 141] on icon at bounding box center [288, 142] width 6 height 6
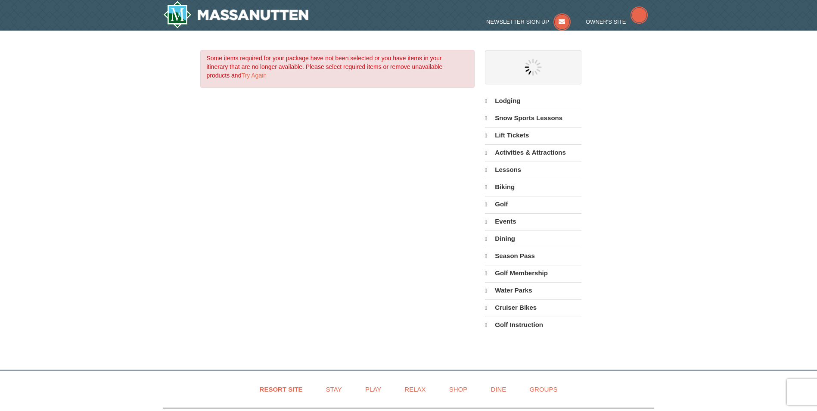
select select "10"
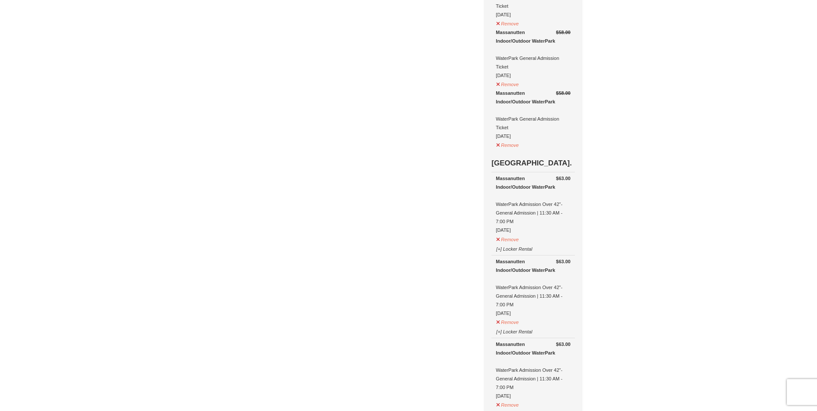
scroll to position [344, 0]
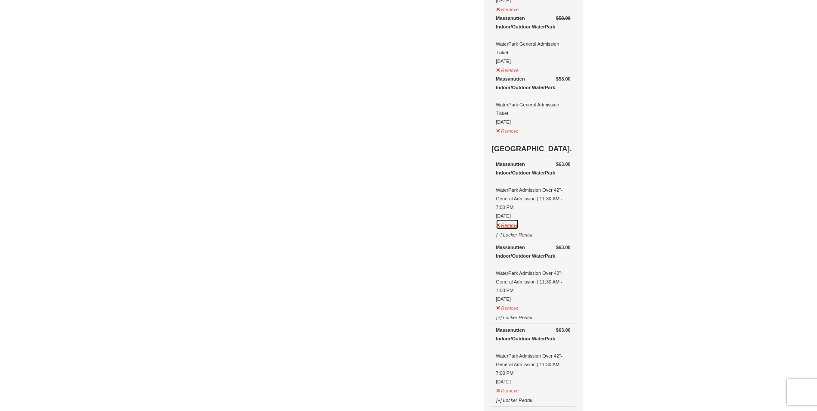
click at [509, 228] on button "Remove" at bounding box center [507, 224] width 23 height 11
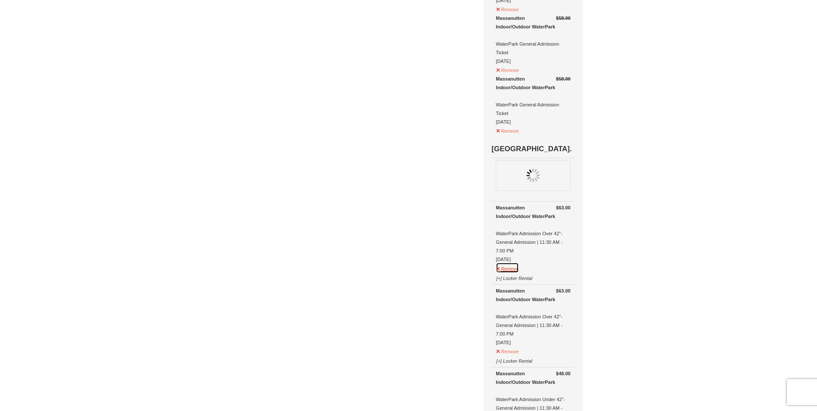
click at [503, 270] on button "Remove" at bounding box center [507, 267] width 23 height 11
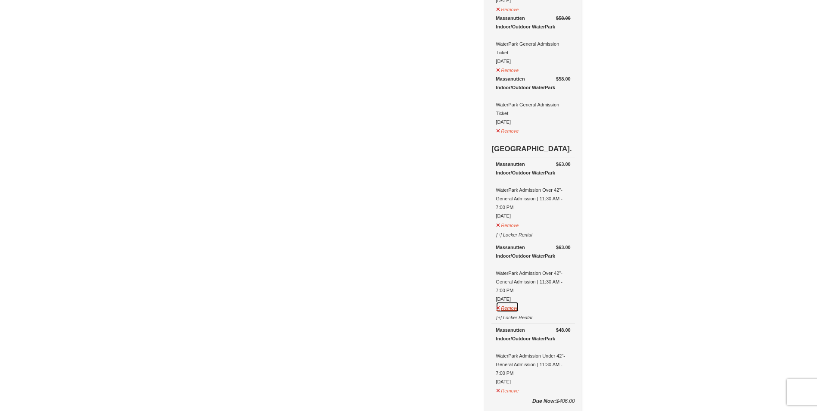
click at [507, 308] on button "Remove" at bounding box center [507, 306] width 23 height 11
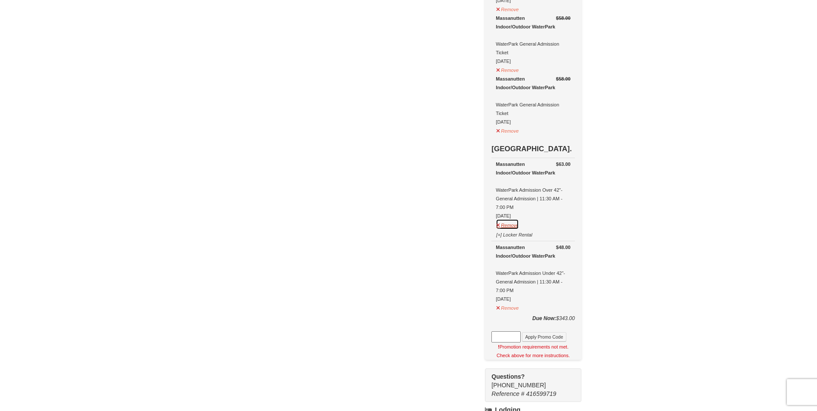
click at [505, 229] on button "Remove" at bounding box center [507, 224] width 23 height 11
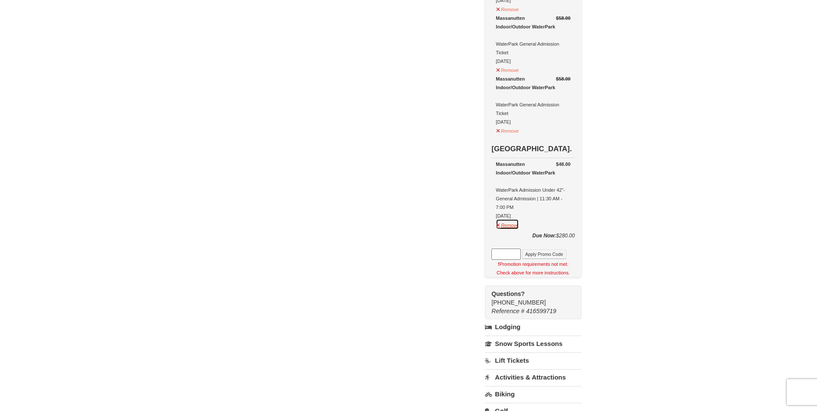
click at [512, 228] on button "Remove" at bounding box center [507, 224] width 23 height 11
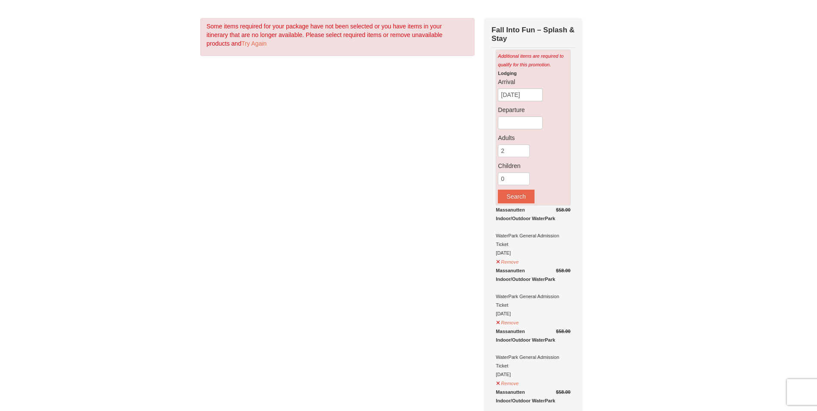
scroll to position [0, 0]
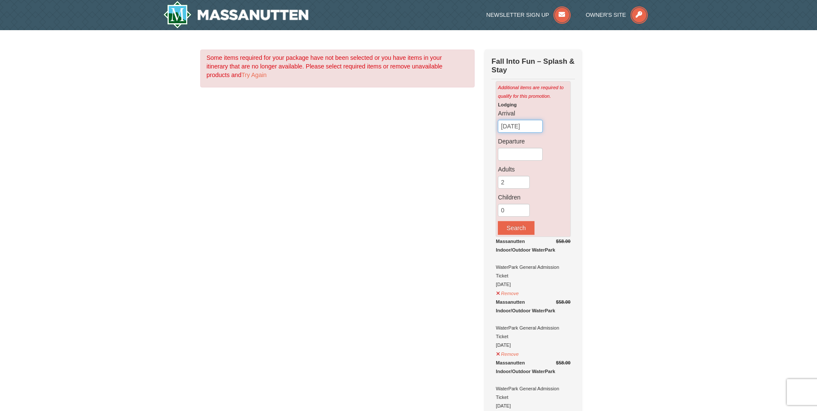
click at [522, 133] on input "[DATE]" at bounding box center [520, 126] width 45 height 13
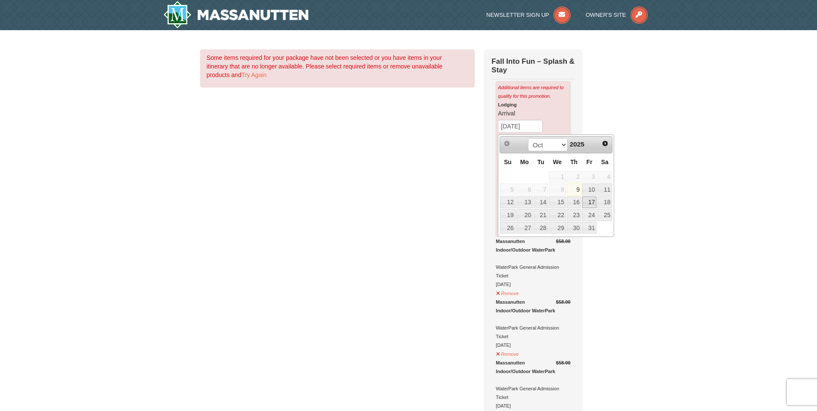
click at [589, 198] on link "17" at bounding box center [589, 202] width 15 height 12
type input "[DATE]"
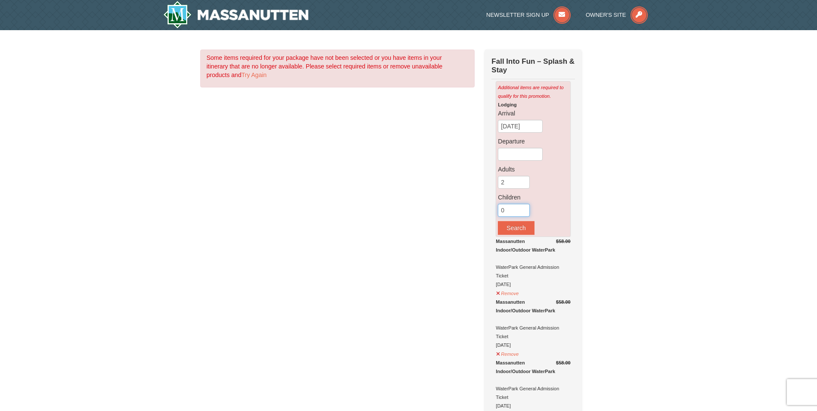
drag, startPoint x: 511, startPoint y: 213, endPoint x: 498, endPoint y: 211, distance: 13.0
click at [498, 211] on input "0" at bounding box center [514, 210] width 32 height 13
type input "2"
click at [516, 225] on button "Search" at bounding box center [516, 228] width 36 height 14
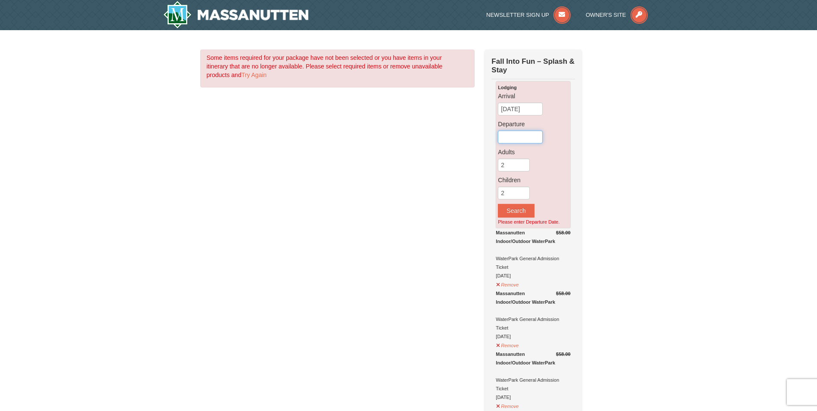
click at [519, 137] on input "text" at bounding box center [520, 136] width 45 height 13
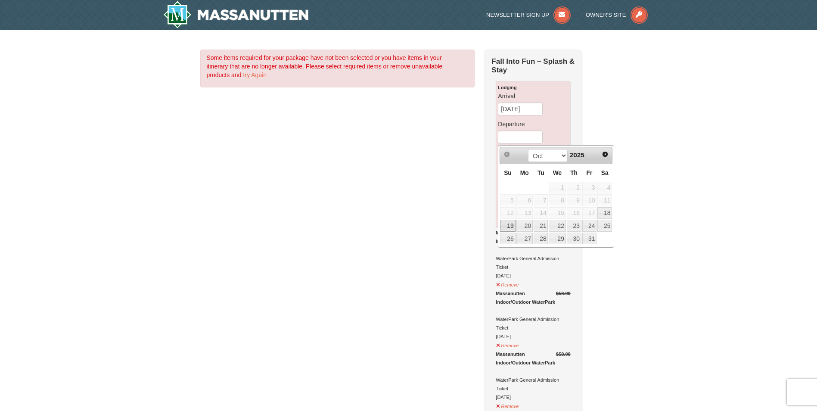
click at [503, 226] on link "19" at bounding box center [507, 226] width 15 height 12
type input "[DATE]"
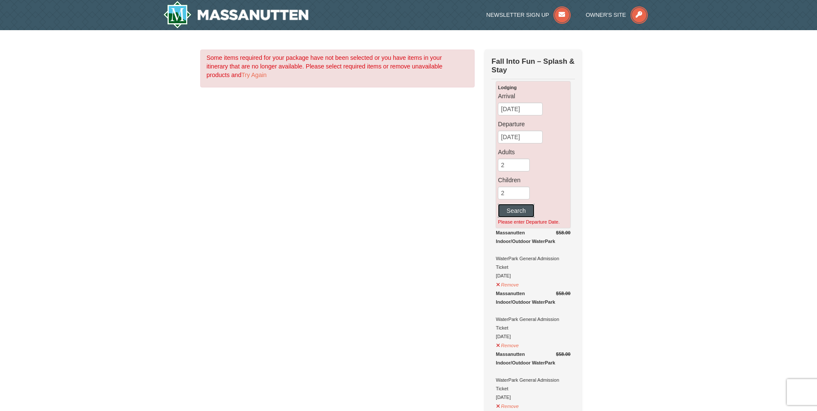
click at [510, 212] on button "Search" at bounding box center [516, 211] width 36 height 14
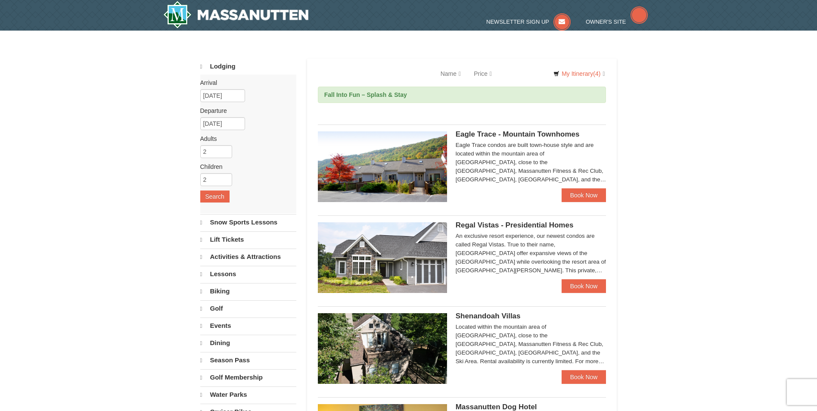
select select "10"
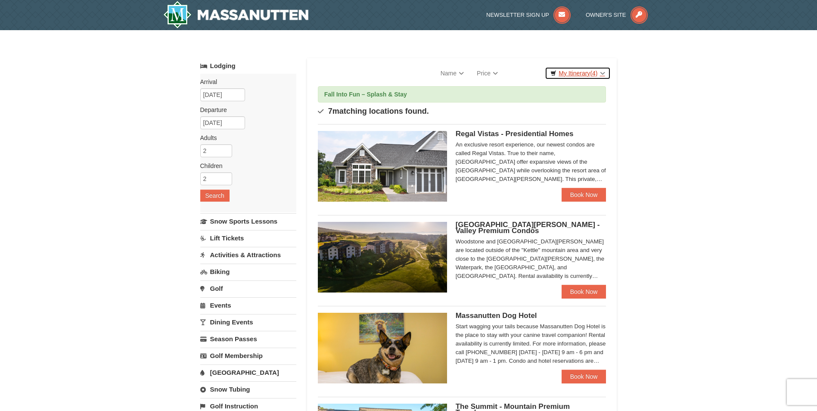
click at [571, 73] on link "My Itinerary (4)" at bounding box center [577, 73] width 65 height 13
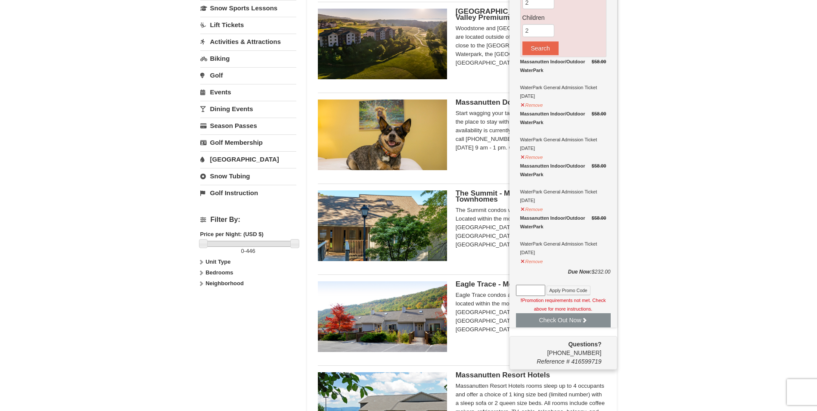
scroll to position [215, 0]
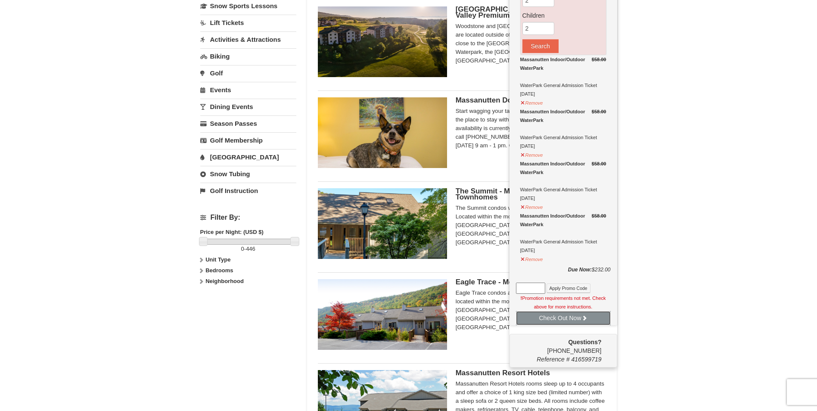
click at [569, 320] on button "Check Out Now" at bounding box center [563, 318] width 95 height 14
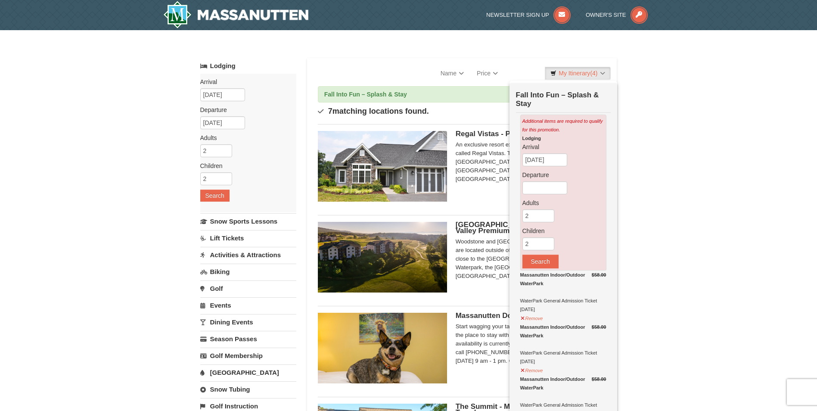
click at [697, 207] on div "× Categories Map List Filter My Itinerary (4) Check Out Now Fall Into Fun – Spl…" at bounding box center [408, 406] width 817 height 753
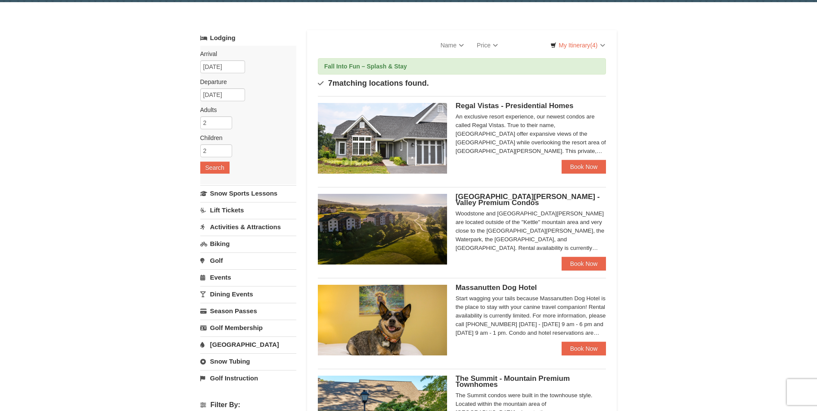
scroll to position [43, 0]
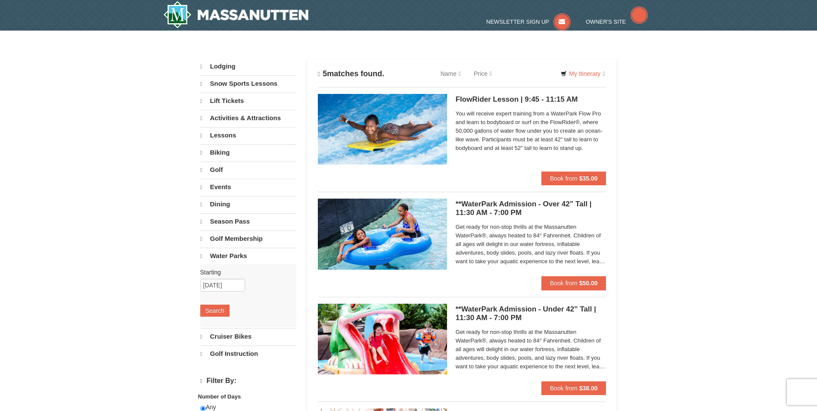
select select "10"
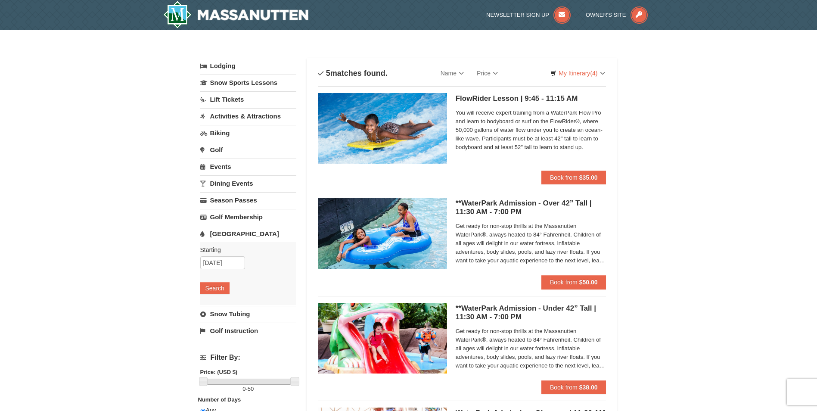
click at [220, 255] on div "Starting Please format dates MM/DD/YYYY [DATE] Search" at bounding box center [248, 273] width 96 height 63
click at [221, 263] on input "[DATE]" at bounding box center [222, 262] width 45 height 13
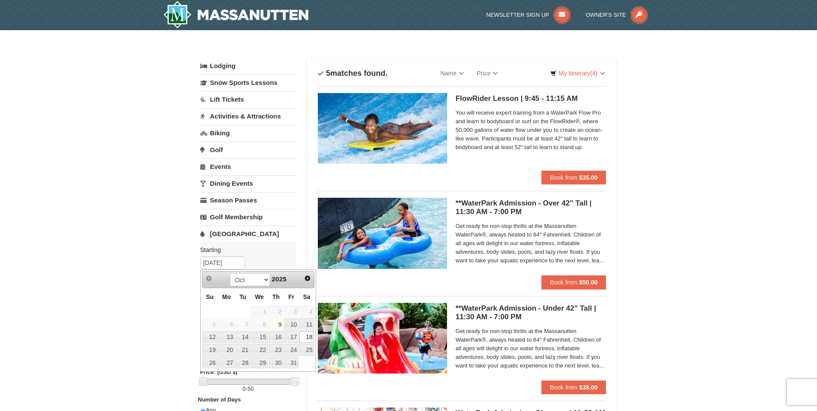
click at [766, 201] on div "× Categories List Filter My Itinerary (4) Check Out Now Fall Into Fun – Splash …" at bounding box center [408, 332] width 817 height 604
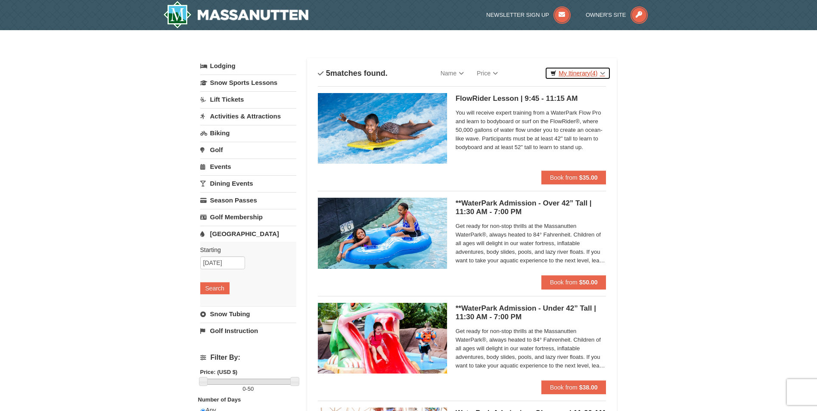
click at [579, 69] on link "My Itinerary (4)" at bounding box center [577, 73] width 65 height 13
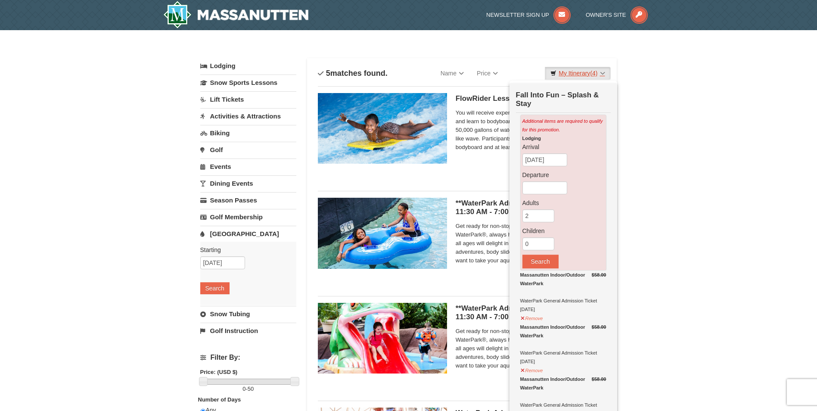
click at [579, 69] on link "My Itinerary (4)" at bounding box center [577, 73] width 65 height 13
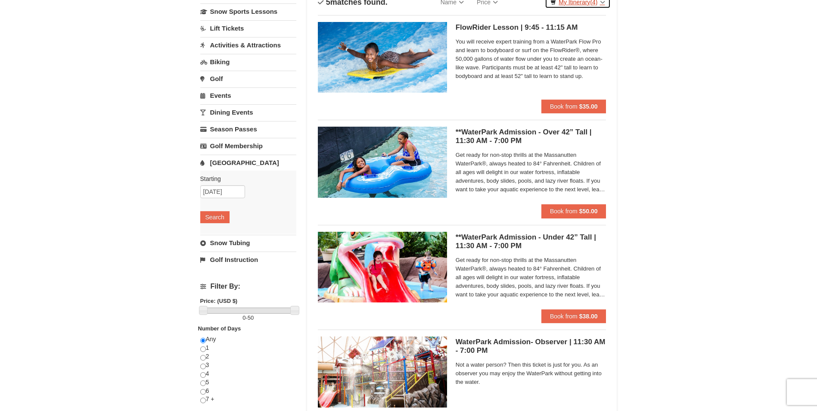
scroll to position [86, 0]
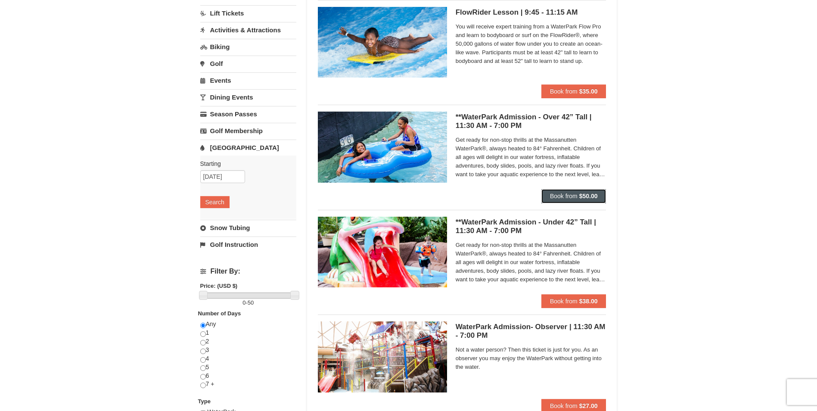
click at [573, 195] on span "Book from" at bounding box center [564, 195] width 28 height 7
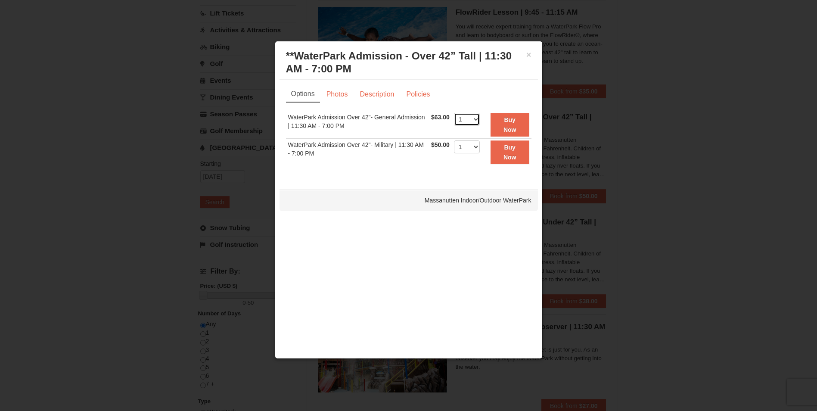
click at [472, 121] on select "1 2 3 4 5 6 7 8 9 10 11 12 13 14 15 16 17 18 19 20 21 22" at bounding box center [467, 119] width 26 height 13
select select "3"
click at [454, 113] on select "1 2 3 4 5 6 7 8 9 10 11 12 13 14 15 16 17 18 19 20 21 22" at bounding box center [467, 119] width 26 height 13
click at [502, 127] on button "Buy Now" at bounding box center [509, 125] width 39 height 24
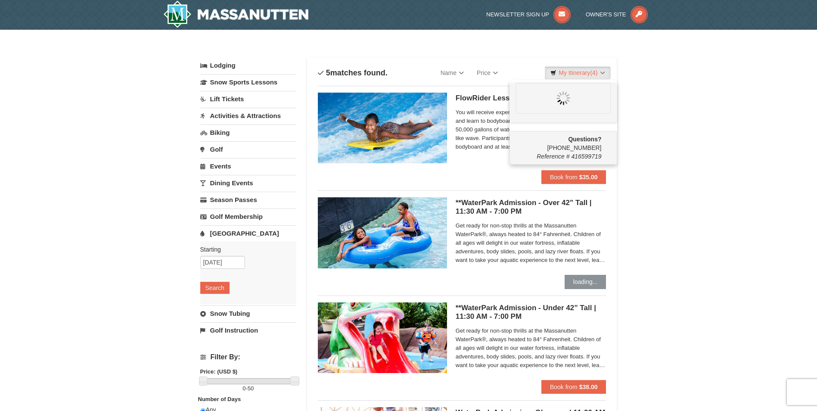
scroll to position [0, 0]
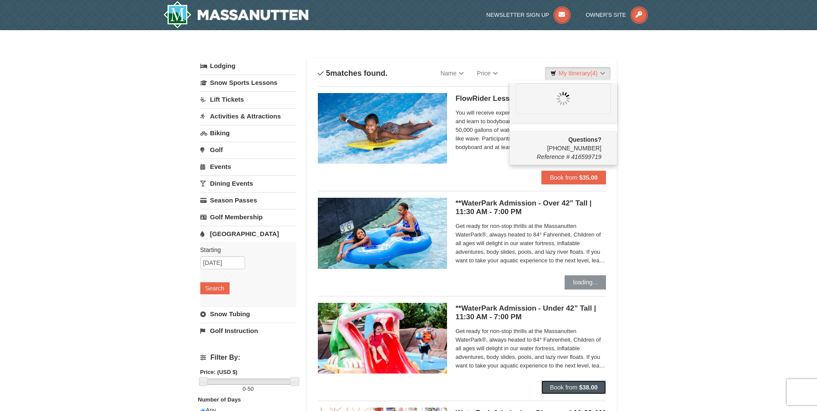
click at [572, 389] on span "Book from" at bounding box center [564, 387] width 28 height 7
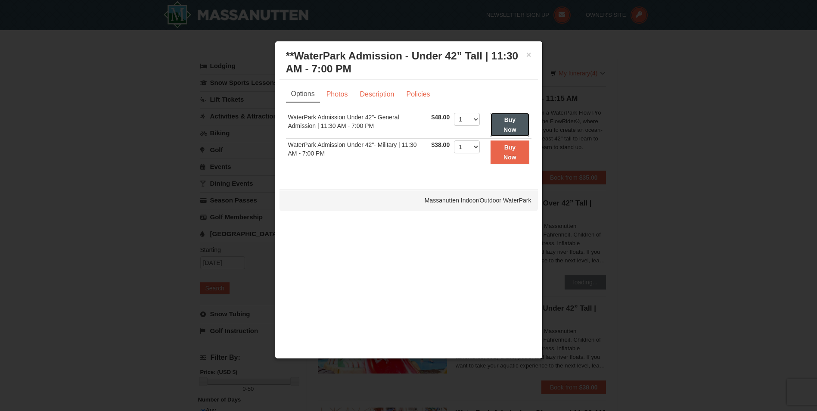
click at [505, 124] on button "Buy Now" at bounding box center [509, 125] width 38 height 24
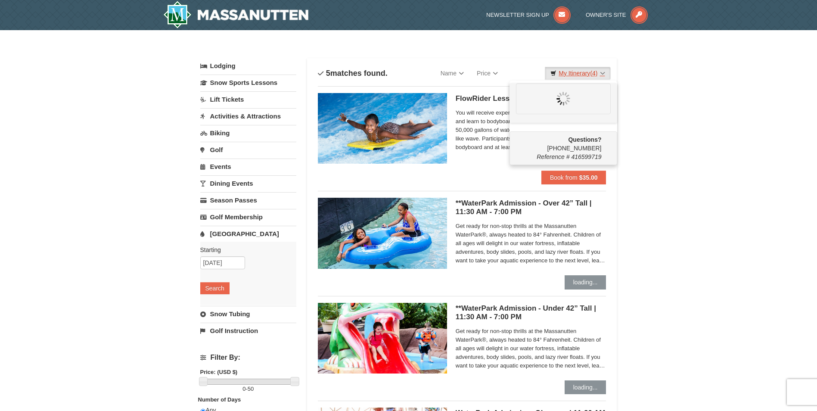
click at [579, 74] on link "My Itinerary (4)" at bounding box center [577, 73] width 65 height 13
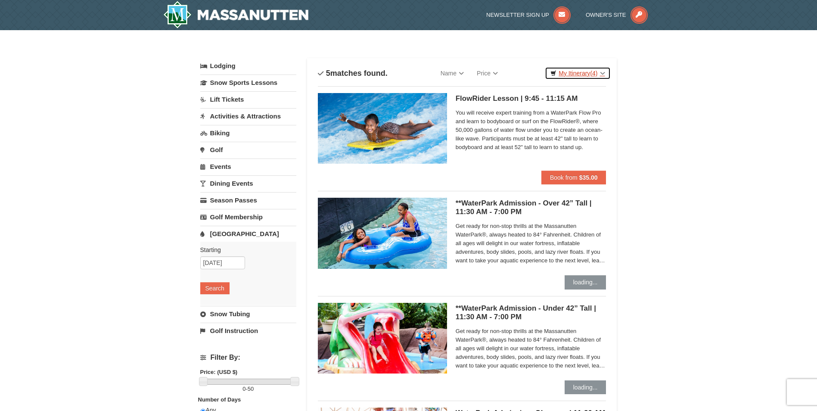
click at [576, 72] on link "My Itinerary (4)" at bounding box center [577, 73] width 65 height 13
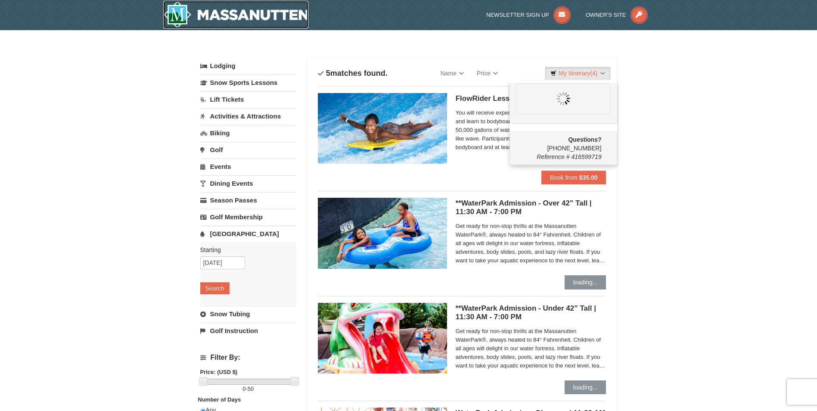
click at [230, 18] on img at bounding box center [236, 15] width 146 height 28
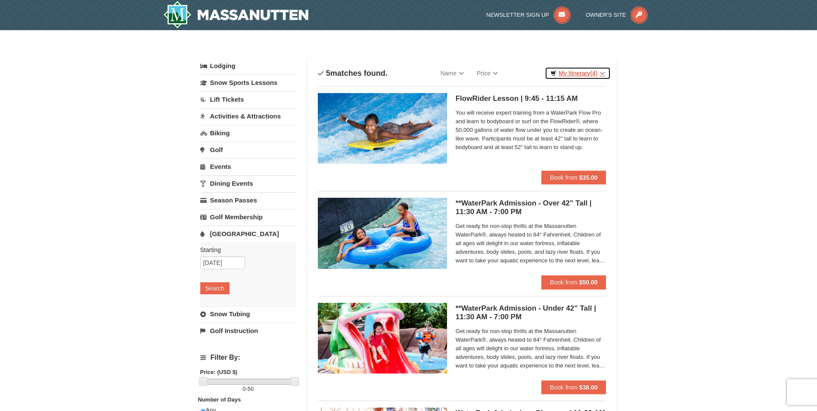
click at [582, 70] on link "My Itinerary (4)" at bounding box center [577, 73] width 65 height 13
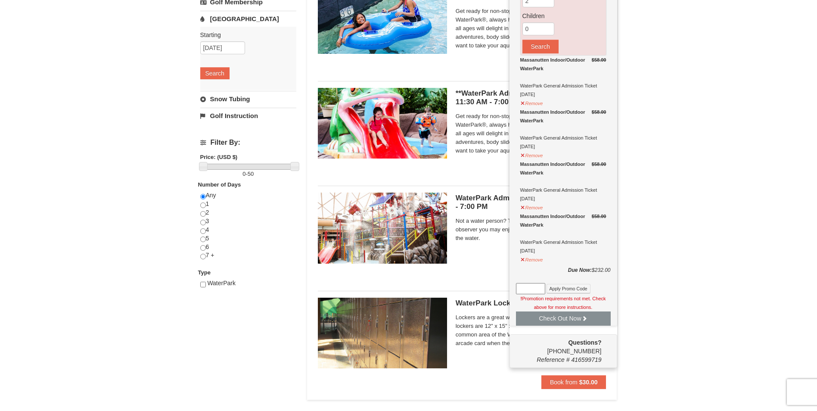
scroll to position [215, 0]
click at [534, 262] on button "Remove" at bounding box center [531, 258] width 23 height 11
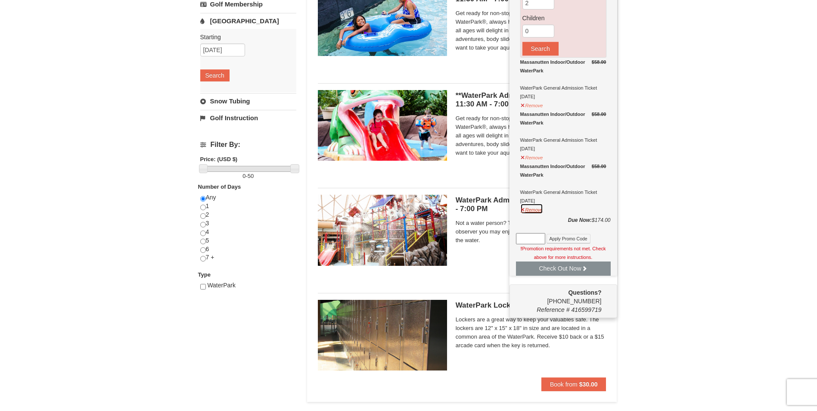
click at [532, 209] on button "Remove" at bounding box center [531, 208] width 23 height 11
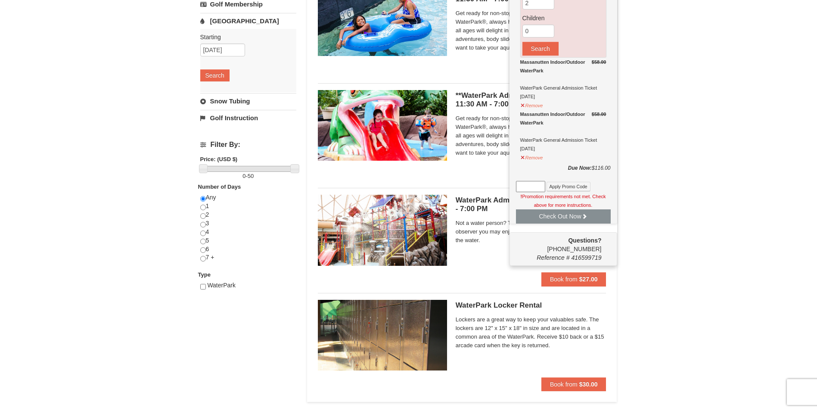
scroll to position [210, 0]
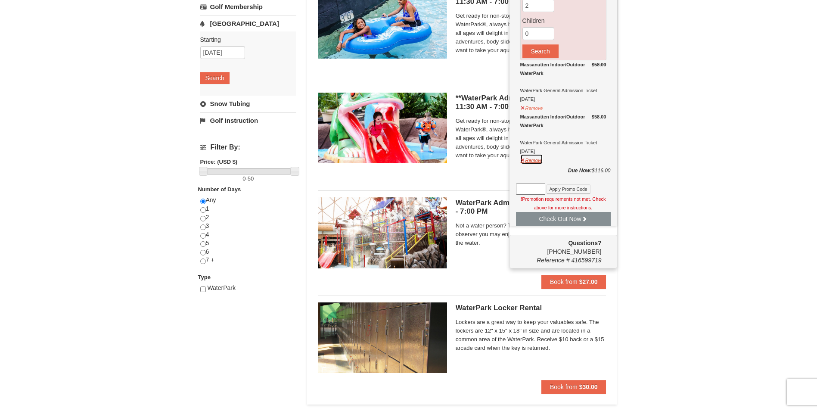
click at [530, 162] on button "Remove" at bounding box center [531, 159] width 23 height 11
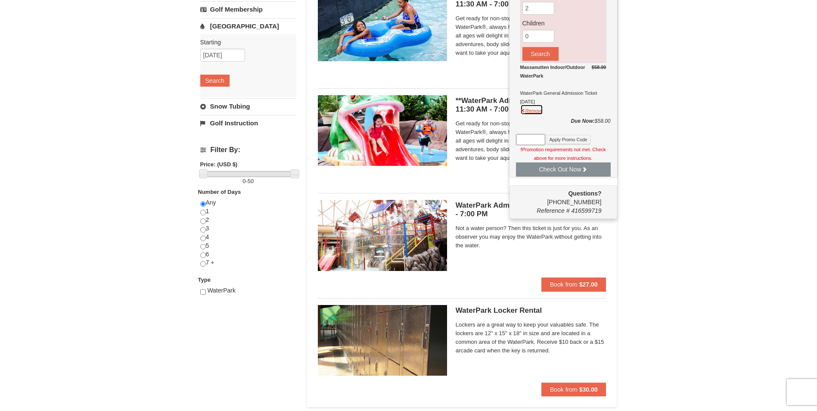
click at [531, 111] on button "Remove" at bounding box center [531, 109] width 23 height 11
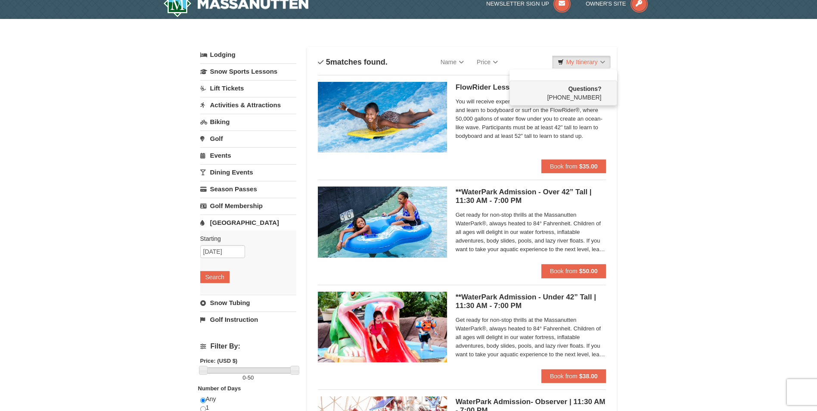
scroll to position [0, 0]
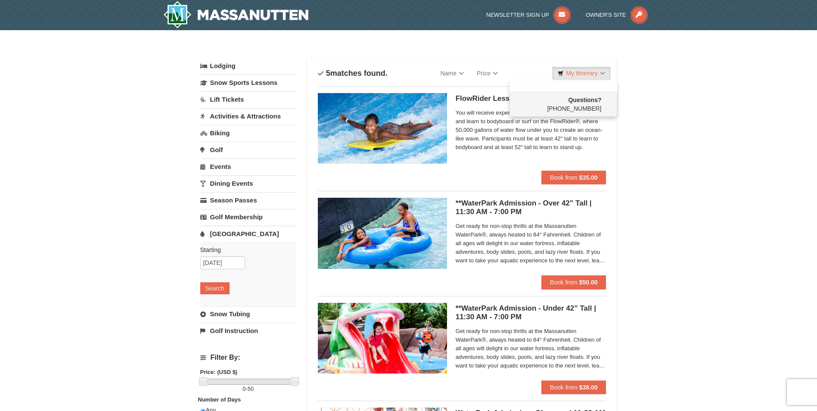
click at [695, 118] on div "× Categories List Filter My Itinerary Questions? 1-540-289-9441 Lodging Arrival…" at bounding box center [408, 332] width 817 height 604
click at [217, 287] on button "Search" at bounding box center [214, 288] width 29 height 12
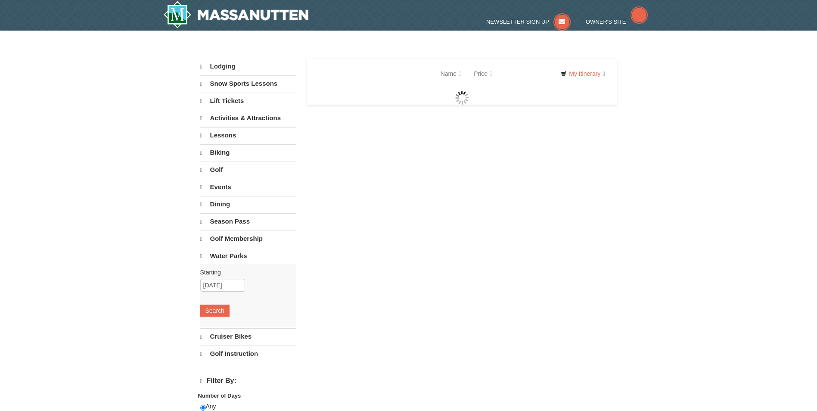
select select "10"
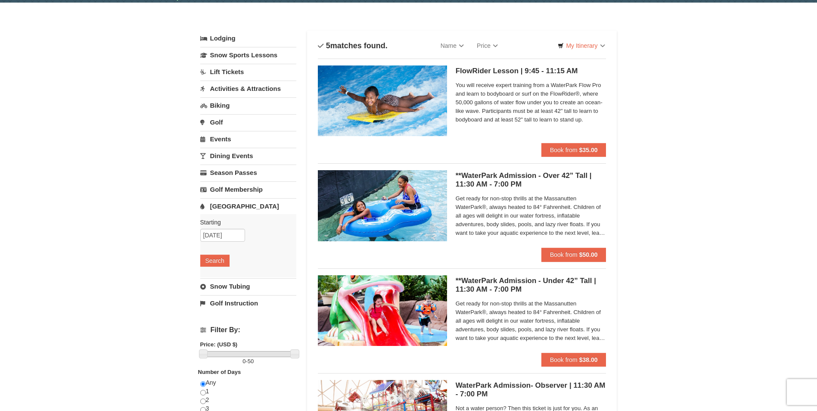
scroll to position [43, 0]
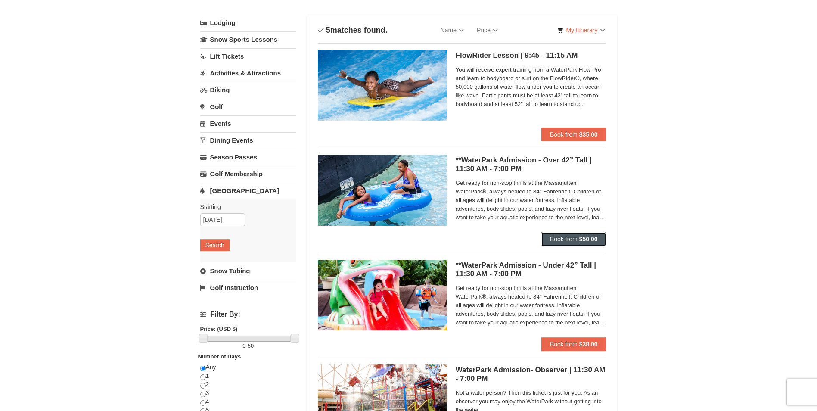
click at [571, 237] on span "Book from" at bounding box center [564, 239] width 28 height 7
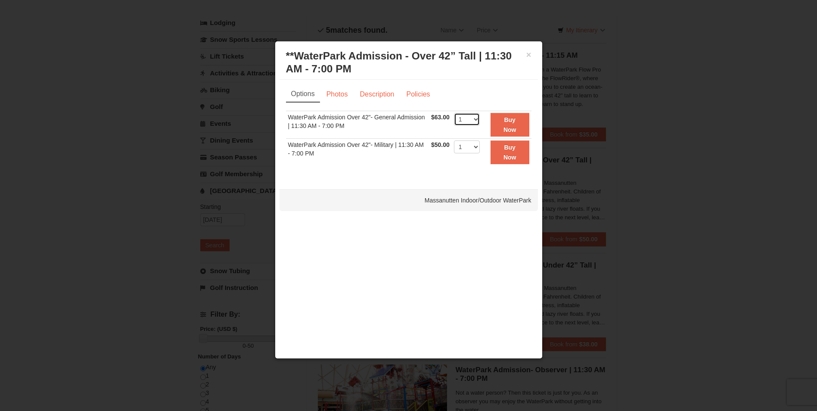
click at [476, 119] on select "1 2 3 4 5 6 7 8 9 10 11 12 13 14 15 16 17 18 19 20 21 22" at bounding box center [467, 119] width 26 height 13
select select "3"
click at [454, 113] on select "1 2 3 4 5 6 7 8 9 10 11 12 13 14 15 16 17 18 19 20 21 22" at bounding box center [467, 119] width 26 height 13
click at [516, 121] on button "Buy Now" at bounding box center [509, 125] width 39 height 24
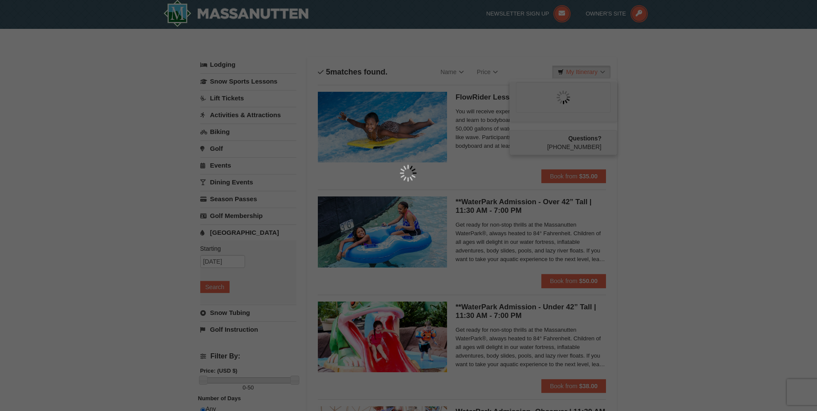
scroll to position [3, 0]
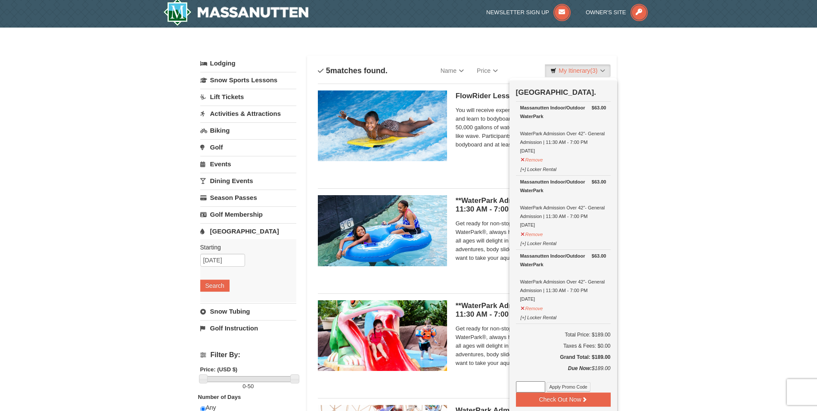
click at [691, 246] on div "× Categories List Filter My Itinerary (3) Check Out Now Water Park Pass. $63.00…" at bounding box center [408, 330] width 817 height 604
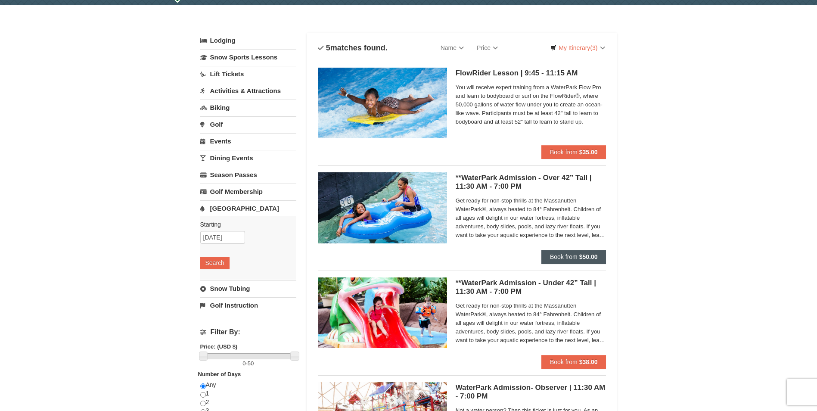
scroll to position [89, 0]
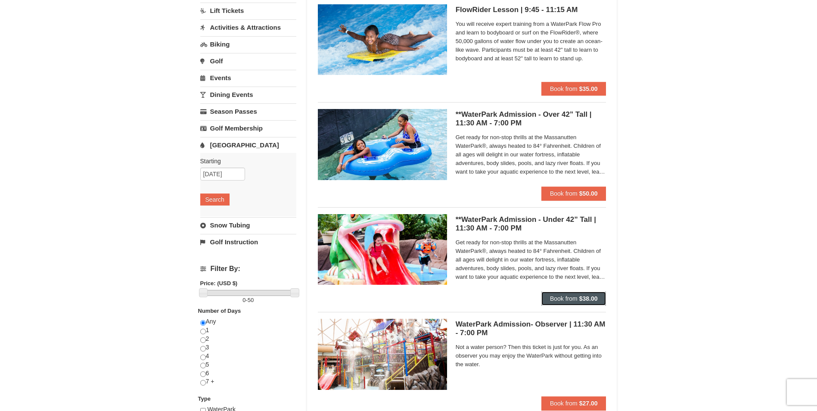
click at [573, 298] on span "Book from" at bounding box center [564, 298] width 28 height 7
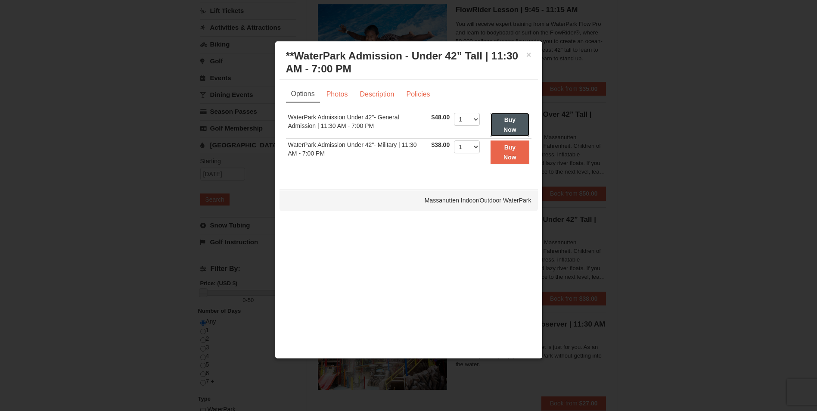
click at [504, 118] on strong "Buy Now" at bounding box center [509, 124] width 13 height 16
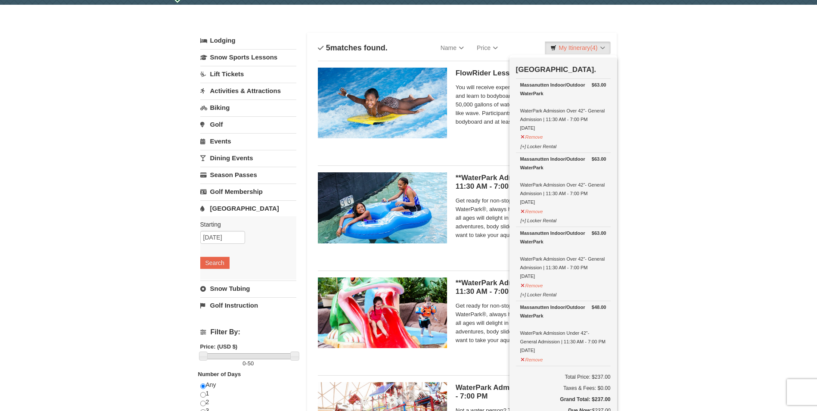
scroll to position [46, 0]
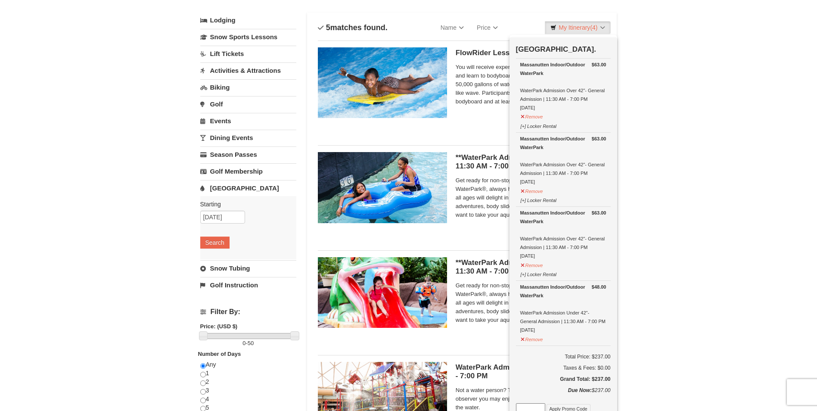
click at [718, 182] on div "× Categories List Filter My Itinerary (4) Check Out Now Water Park Pass. $63.00…" at bounding box center [408, 287] width 817 height 604
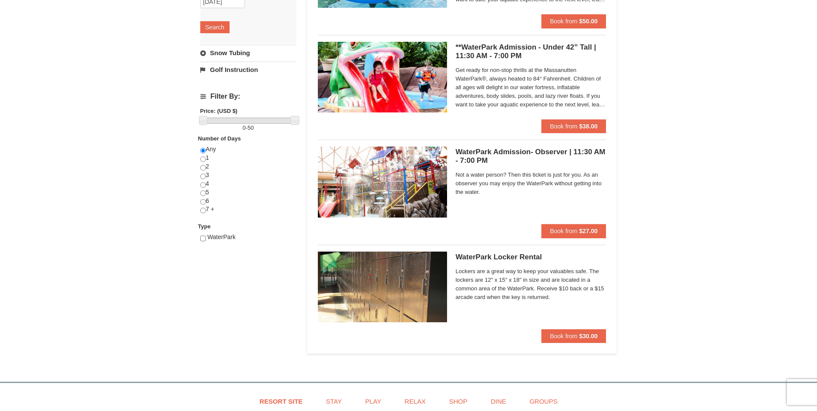
scroll to position [218, 0]
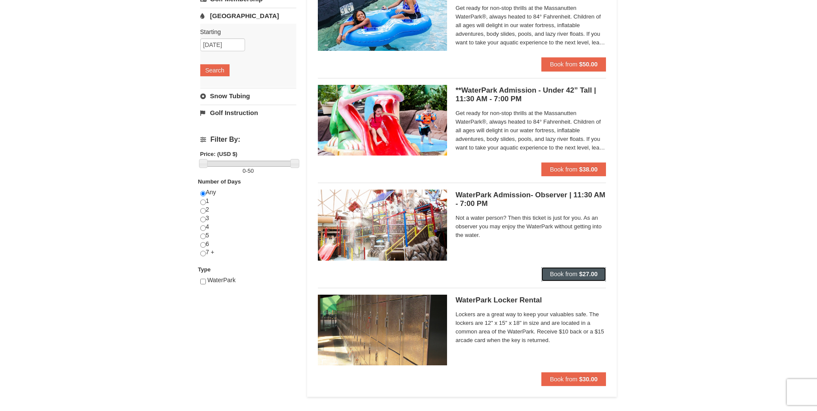
click at [579, 272] on strong "$27.00" at bounding box center [588, 273] width 19 height 7
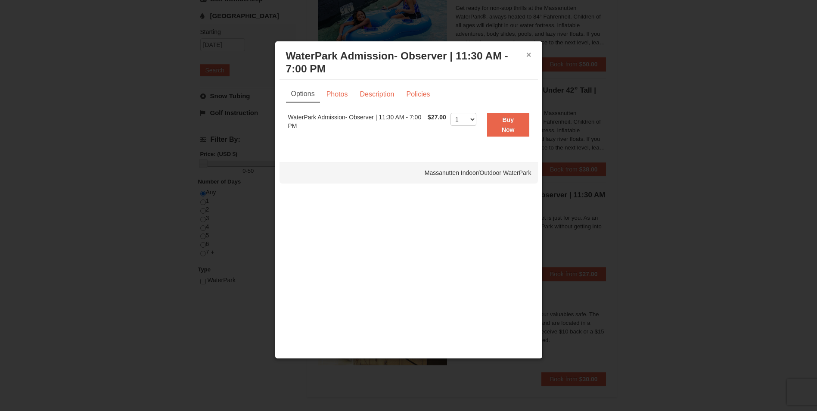
click at [528, 53] on button "×" at bounding box center [528, 54] width 5 height 9
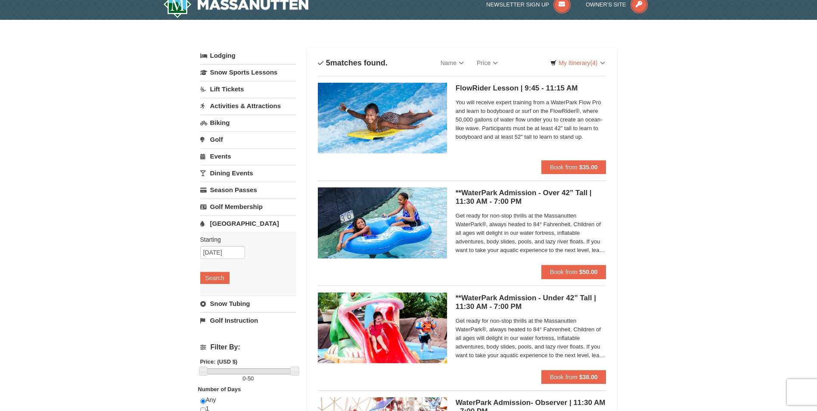
scroll to position [0, 0]
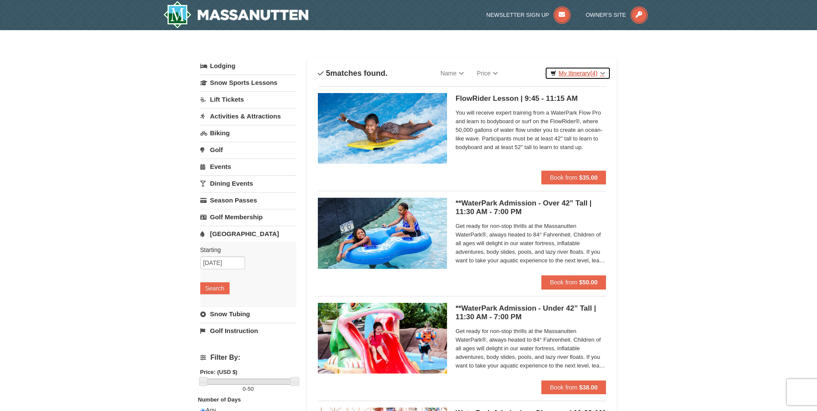
click at [571, 72] on link "My Itinerary (4)" at bounding box center [577, 73] width 65 height 13
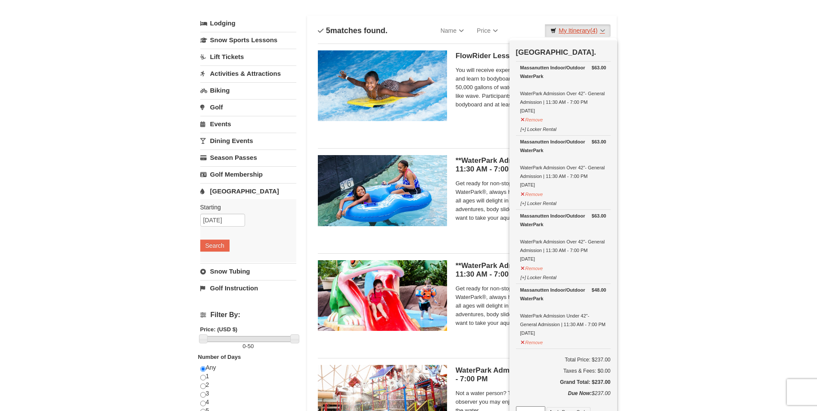
scroll to position [86, 0]
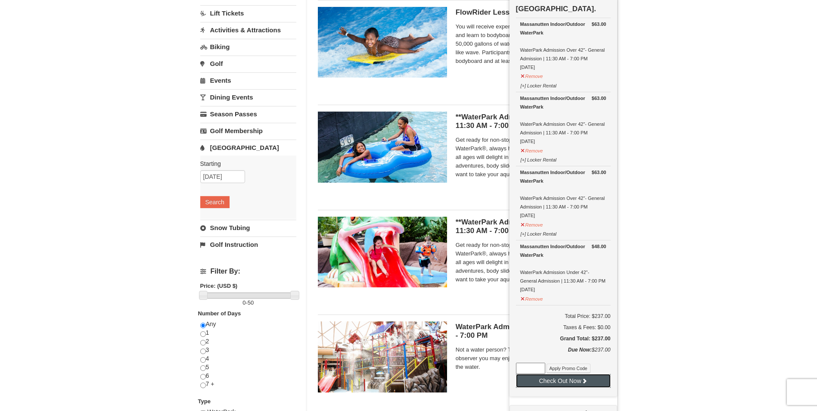
click at [570, 384] on button "Check Out Now" at bounding box center [563, 381] width 95 height 14
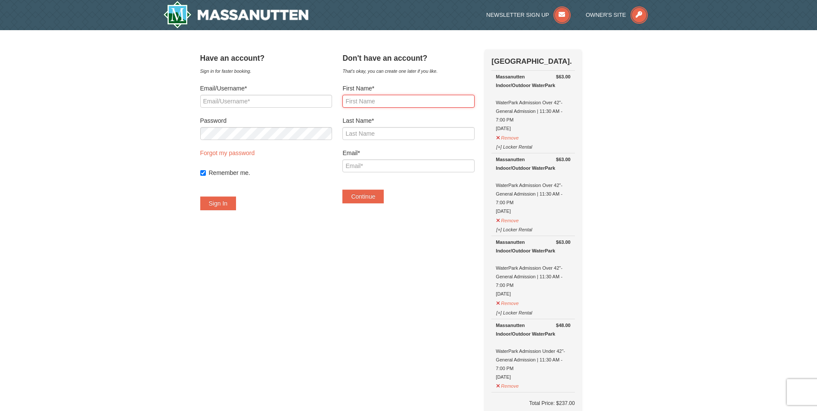
click at [399, 101] on input "First Name*" at bounding box center [408, 101] width 132 height 13
type input "Brandy"
type input "Dickerson"
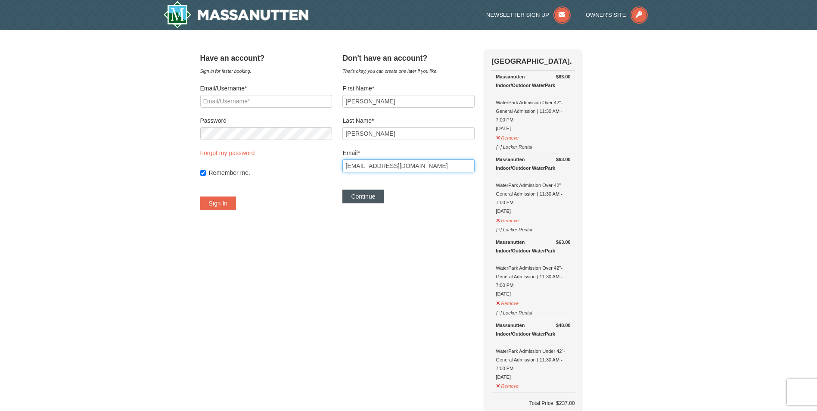
type input "wyattbn@verizon.net"
click at [369, 203] on button "Continue" at bounding box center [362, 196] width 41 height 14
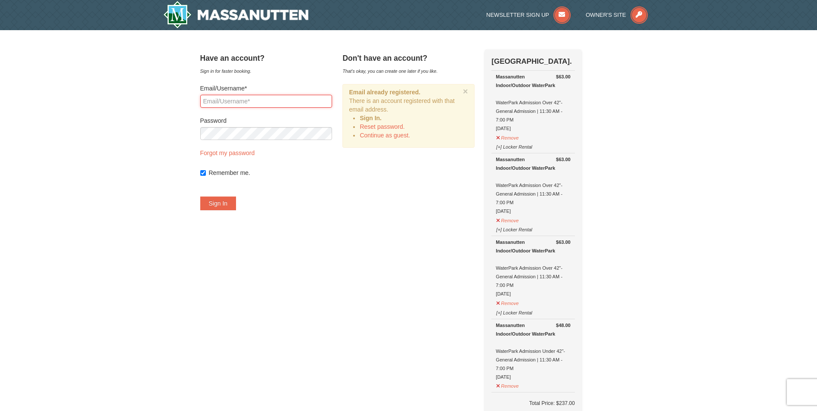
click at [274, 103] on input "Email/Username*" at bounding box center [266, 101] width 132 height 13
type input "wyattbn@verizon.net"
click at [224, 205] on button "Sign In" at bounding box center [218, 203] width 36 height 14
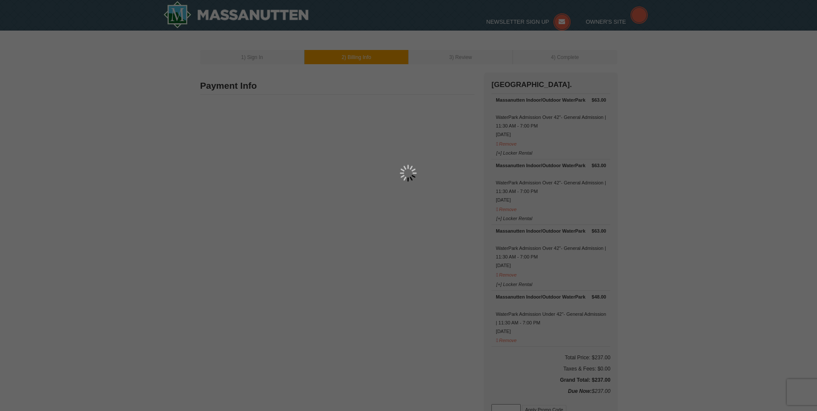
type input "14913 Badestowe Dr"
type input "Chesterfield"
type input "23832"
type input "804"
type input "350"
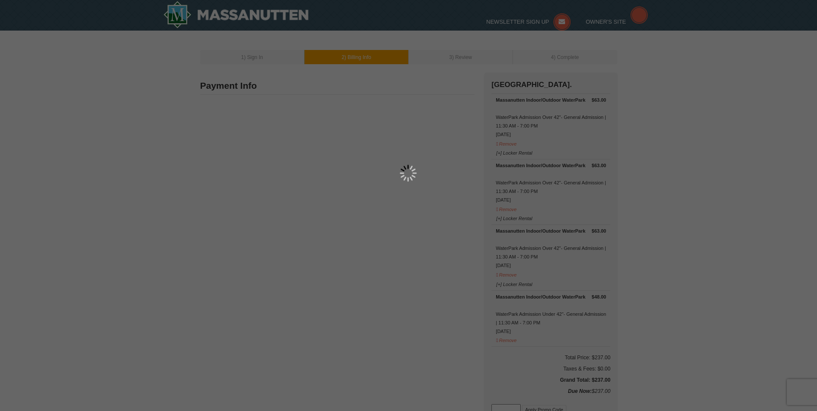
type input "0308"
type input "[EMAIL_ADDRESS][DOMAIN_NAME]"
select select "VA"
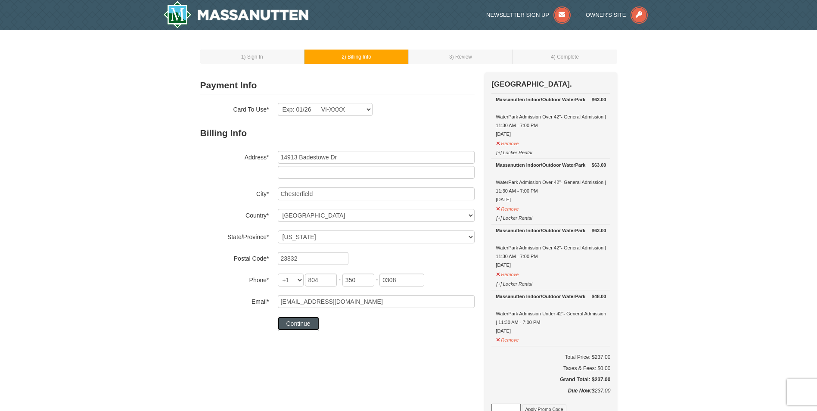
click at [301, 324] on button "Continue" at bounding box center [298, 323] width 41 height 14
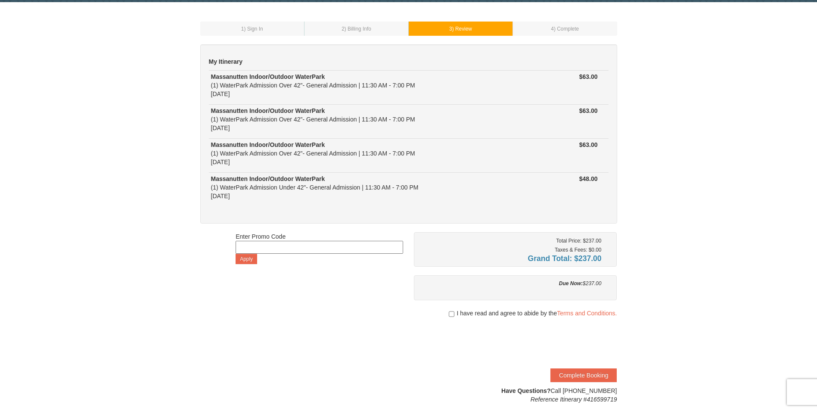
scroll to position [43, 0]
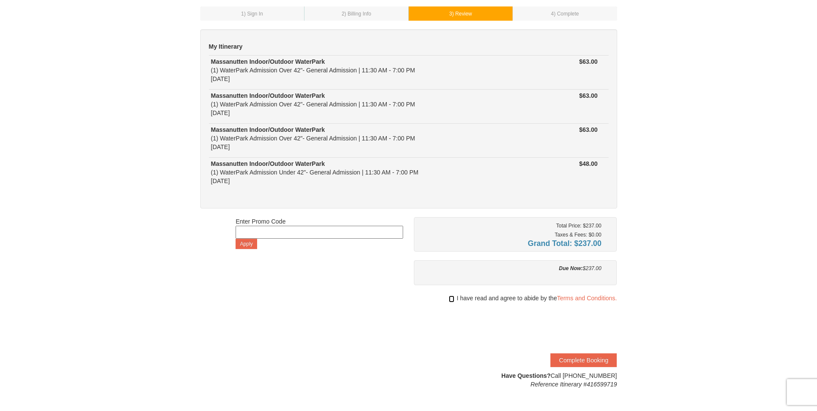
click at [451, 299] on input "checkbox" at bounding box center [452, 298] width 6 height 7
checkbox input "true"
click at [586, 359] on button "Complete Booking" at bounding box center [583, 360] width 66 height 14
